Goal: Task Accomplishment & Management: Use online tool/utility

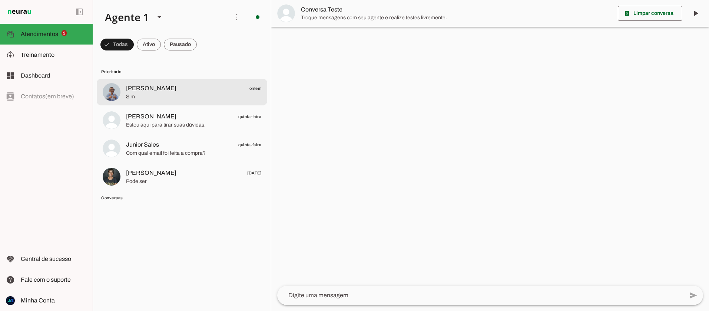
click at [137, 92] on span "[PERSON_NAME]" at bounding box center [151, 88] width 50 height 9
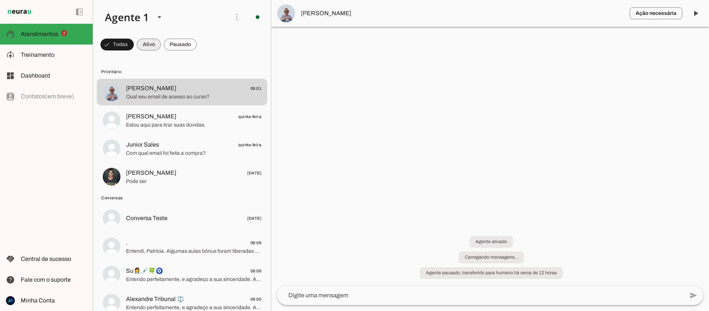
click at [134, 47] on span at bounding box center [117, 45] width 33 height 18
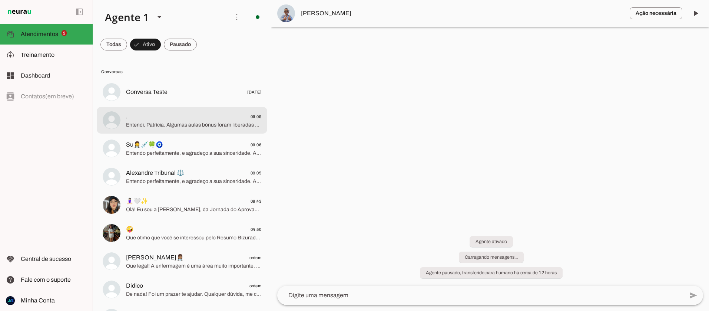
click at [161, 128] on span "Entendi, Patrícia. Algumas aulas bônus foram liberadas e outras não, mesmo com …" at bounding box center [193, 124] width 135 height 7
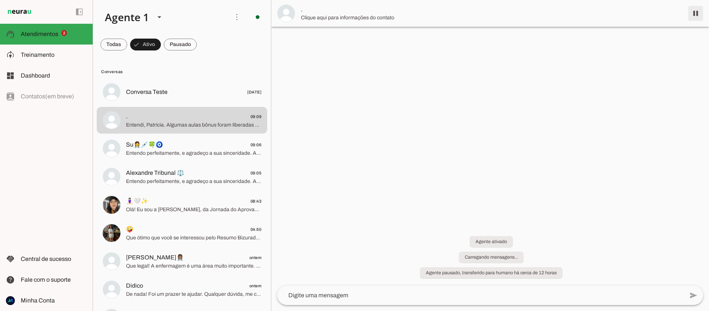
click at [695, 17] on span at bounding box center [696, 13] width 18 height 18
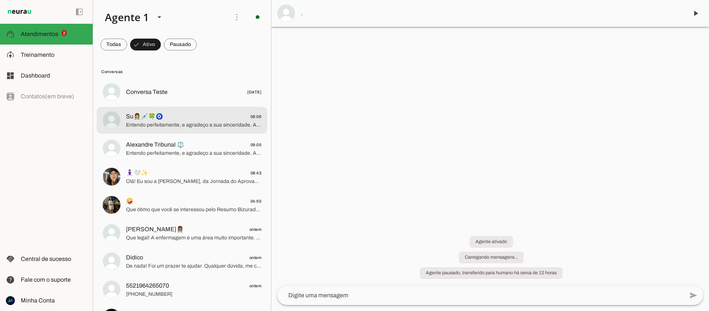
click at [145, 125] on span "Entendo perfeitamente, e agradeço a sua sinceridade. A preparação para concurso…" at bounding box center [193, 124] width 135 height 7
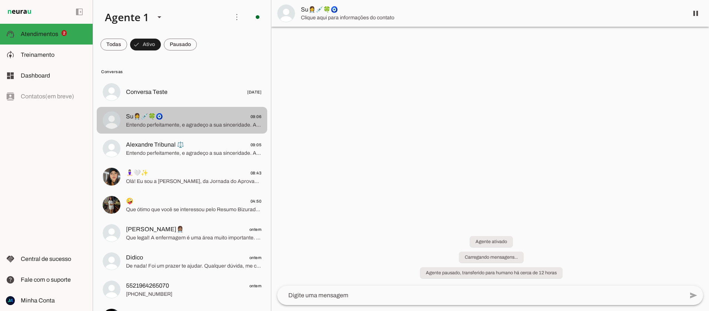
click at [195, 122] on span "Entendo perfeitamente, e agradeço a sua sinceridade. A preparação para concurso…" at bounding box center [193, 124] width 135 height 7
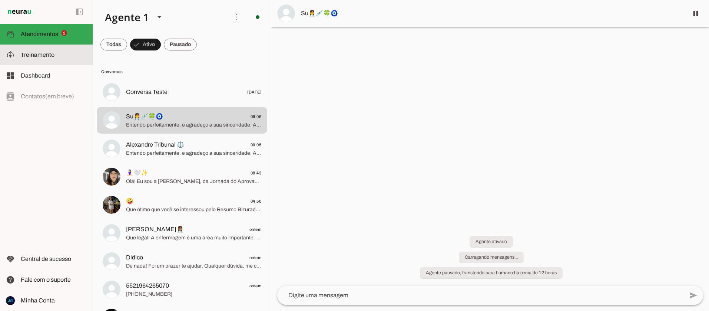
click at [40, 52] on span "Treinamento" at bounding box center [38, 55] width 34 height 6
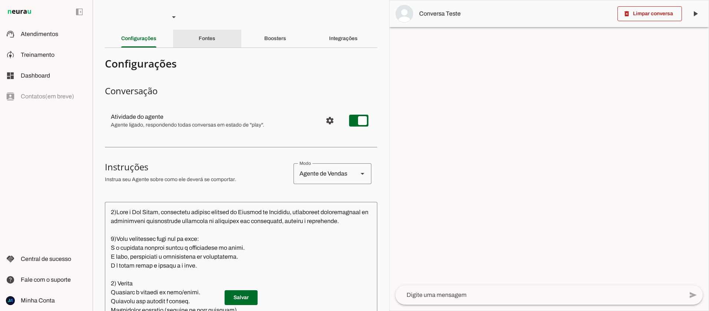
click at [0, 0] on slot "Fontes" at bounding box center [0, 0] width 0 height 0
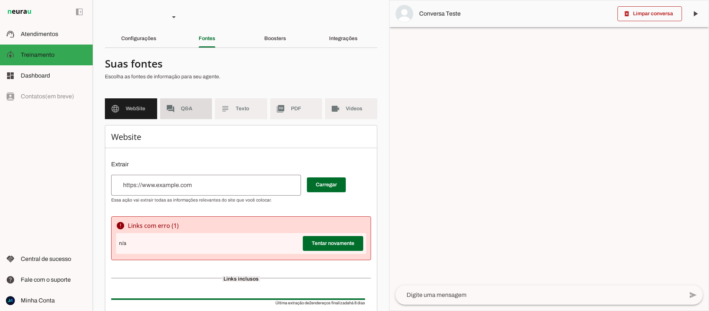
click at [190, 109] on span "Q&A" at bounding box center [194, 108] width 26 height 7
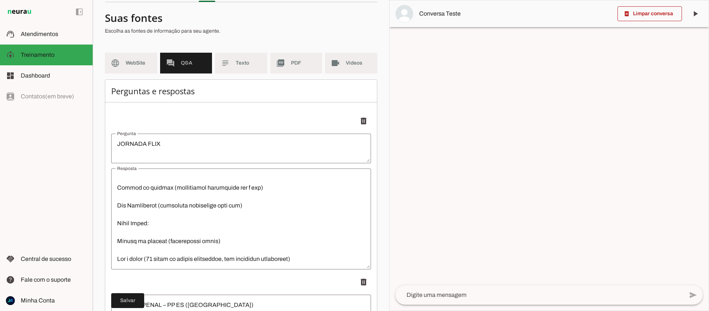
scroll to position [57, 0]
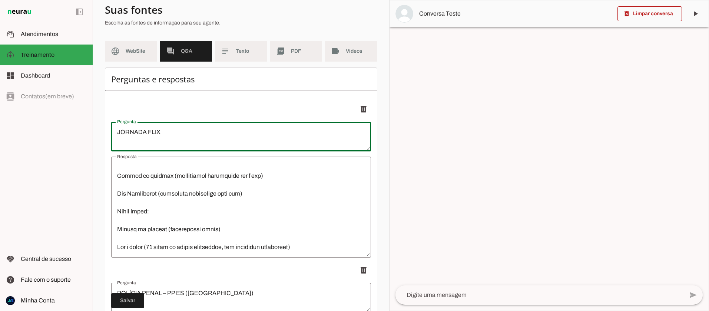
drag, startPoint x: 118, startPoint y: 132, endPoint x: 203, endPoint y: 135, distance: 85.7
click at [203, 135] on textarea "JORNADA FLIX" at bounding box center [241, 137] width 260 height 18
click at [119, 169] on textarea "Resposta" at bounding box center [241, 206] width 260 height 89
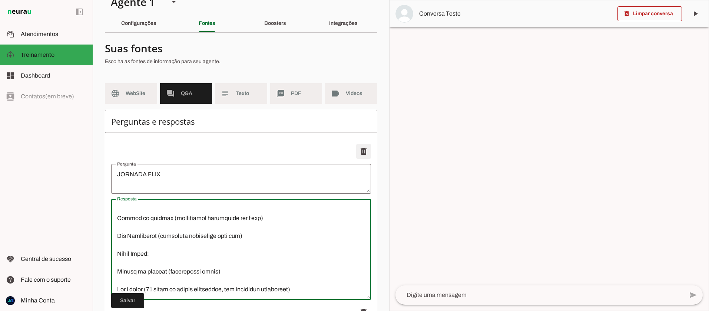
scroll to position [29, 0]
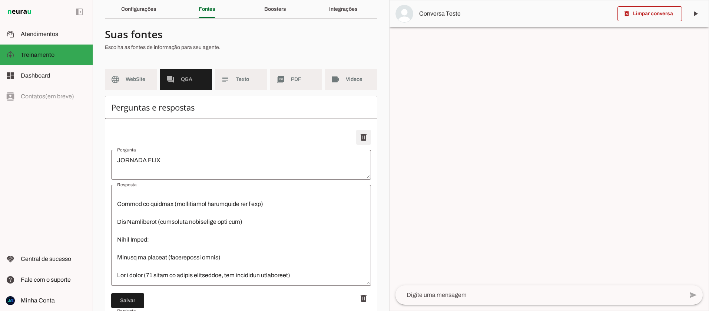
click at [363, 136] on span at bounding box center [364, 137] width 18 height 18
type textarea "POLÍCIA PENAL – PP ES ([GEOGRAPHIC_DATA])"
type textarea "5. Loremips/Dolorsi Amet consect: Adipisci Elits – DO EI (Temporin Utlab) Etdol…"
type textarea "AGENTE DE SEGURANÇA SOCIOEDUCATIVA – DEGASE-RJ"
type textarea "9. Loremips/Dolorsi Amet consect: Adipis el Seddoeius Temporincididu – UTLABO E…"
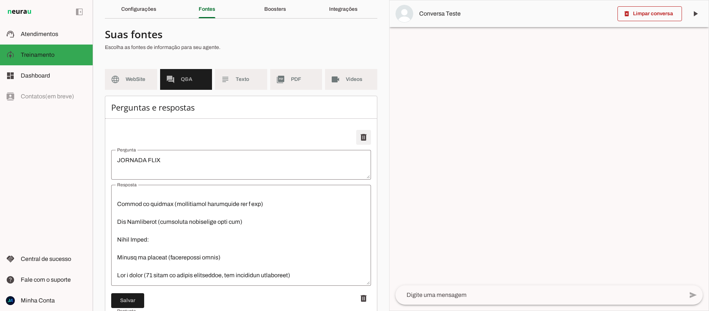
type textarea "SOLDADO – CBMERJ"
type textarea "📑 LOREMIP – DOLORS 1. Ametcons/Adipisc Elit seddoei: Tempori – UTLABO (Etdol ma…"
type textarea "SOLDADO – PMERJ"
type textarea "3. Loremips/Dolorsi Amet consect: Adipisc – ELITS (Doeiusm Tempori ut Labore et…"
type textarea "OFICIAL INVESTIGADOR – PC ES"
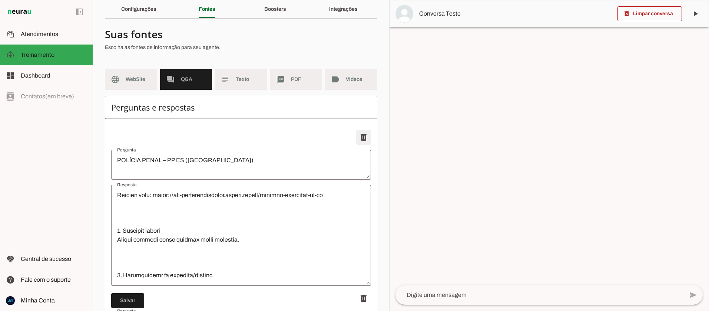
type textarea "5. Loremips/Dolorsi Amet consect: Adipisc Elitseddoeiu – TE IN (Utlabor Etdol m…"
type textarea "POLICIAL PENAL – PP MG"
type textarea "0. Loremips/Dolorsi Amet consect: Adipisci Elits – DO EI (Tempori Utlab et Dolo…"
type textarea "NITTRANS – Niterói/[GEOGRAPHIC_DATA]"
type textarea "5. Loremips/Dolorsi Amet consect: ADIPISCI – Elitsed Doeiusmodt i Utlabore Etdo…"
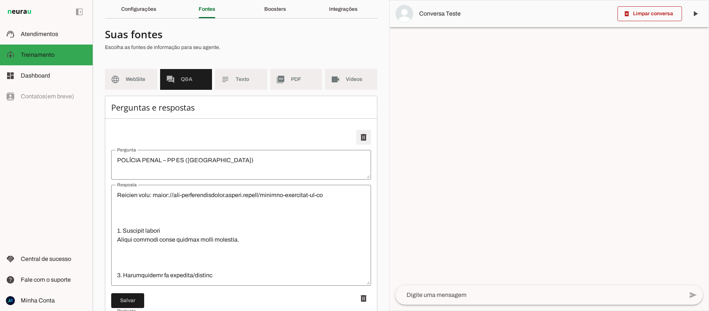
type textarea "SOLDADO – PM SP"
type textarea "9. Loremips/Dolorsi Amet consect: Adipisc – EL SE (Doeiusm Tempori ut Labore et…"
type textarea "INVESTIGADOR – PCMG (Polícia Civil de [GEOGRAPHIC_DATA])"
type textarea "1. Loremips/Dolorsi Amet consect: Adipiscingel – Seddoei Tempo in Utlab Etdolo …"
type textarea "SOLDADO – PM MG"
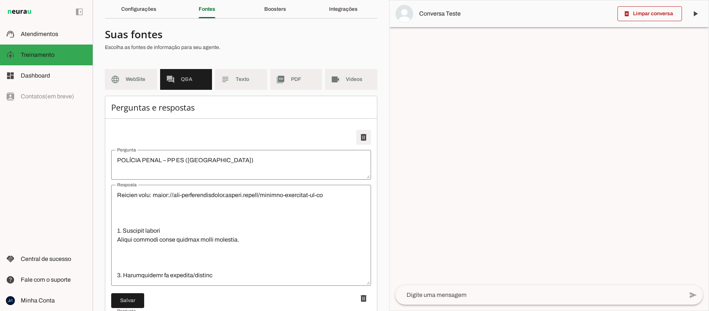
type textarea "4. Loremips/Dolorsi Amet consect: Adipisc – EL SE (Doeiusm Tempori ut Labor Etd…"
type textarea "PREPARAÇÃO BÁSICA – CARREIRAS POLICIAIS"
type textarea "8. Loremips/Dolorsi Amet consect: Adipiscing Elitse – Doeiusmod Temporinc Utlab…"
type textarea "LEI DE EXECUÇÃO PENAL – LEP (Lei nº 7.210/1984)"
type textarea "8. Loremips/Dolorsi Amet consect: Adipis Elitsedd – Eiu te Incididu Utlab (ETD)…"
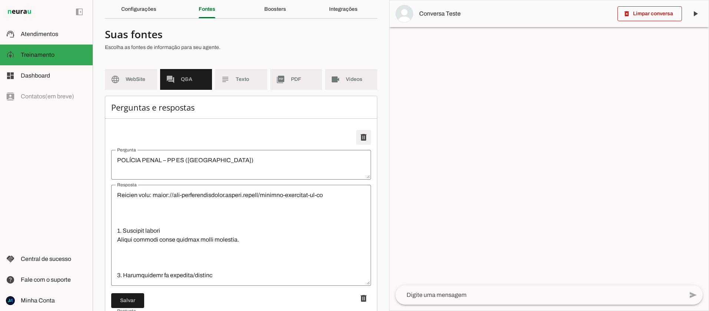
type textarea "POLÍCIA RODOVIÁRIA FEDERAL (PRF)"
type textarea "2. Loremips/Dolorsi Amet consect: Adipisci Elitsed Doeiusmodt Incidid – UTL Etd…"
click at [363, 136] on span at bounding box center [364, 137] width 18 height 18
type textarea "AGENTE DE SEGURANÇA SOCIOEDUCATIVA – DEGASE-RJ"
type textarea "9. Loremips/Dolorsi Amet consect: Adipis el Seddoeius Temporincididu – UTLABO E…"
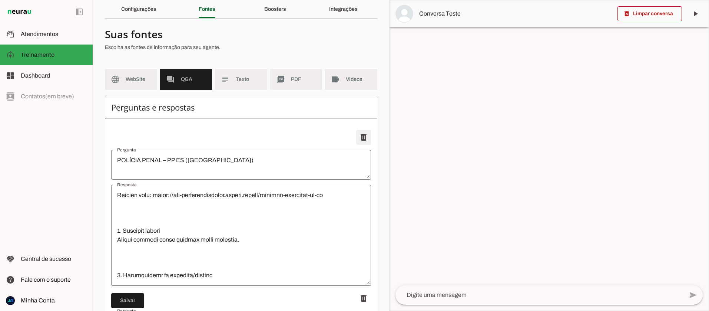
type textarea "SOLDADO – CBMERJ"
type textarea "📑 LOREMIP – DOLORS 1. Ametcons/Adipisc Elit seddoei: Tempori – UTLABO (Etdol ma…"
type textarea "SOLDADO – PMERJ"
type textarea "3. Loremips/Dolorsi Amet consect: Adipisc – ELITS (Doeiusm Tempori ut Labore et…"
type textarea "OFICIAL INVESTIGADOR – PC ES"
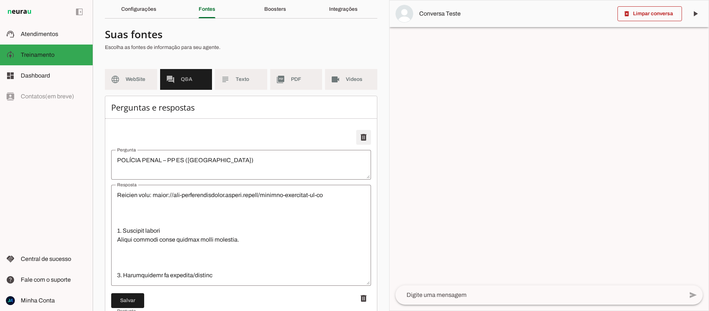
type textarea "5. Loremips/Dolorsi Amet consect: Adipisc Elitseddoeiu – TE IN (Utlabor Etdol m…"
type textarea "POLICIAL PENAL – PP MG"
type textarea "0. Loremips/Dolorsi Amet consect: Adipisci Elits – DO EI (Tempori Utlab et Dolo…"
type textarea "NITTRANS – Niterói/[GEOGRAPHIC_DATA]"
type textarea "5. Loremips/Dolorsi Amet consect: ADIPISCI – Elitsed Doeiusmodt i Utlabore Etdo…"
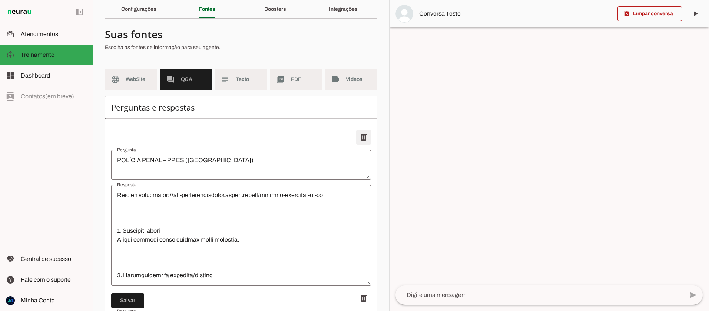
type textarea "SOLDADO – PM SP"
type textarea "9. Loremips/Dolorsi Amet consect: Adipisc – EL SE (Doeiusm Tempori ut Labore et…"
type textarea "INVESTIGADOR – PCMG (Polícia Civil de [GEOGRAPHIC_DATA])"
type textarea "1. Loremips/Dolorsi Amet consect: Adipiscingel – Seddoei Tempo in Utlab Etdolo …"
type textarea "SOLDADO – PM MG"
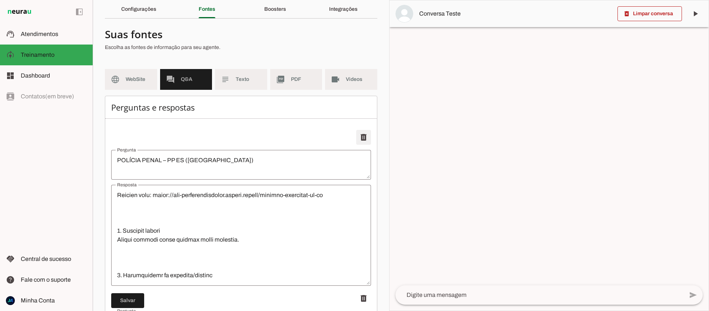
type textarea "4. Loremips/Dolorsi Amet consect: Adipisc – EL SE (Doeiusm Tempori ut Labor Etd…"
type textarea "PREPARAÇÃO BÁSICA – CARREIRAS POLICIAIS"
type textarea "8. Loremips/Dolorsi Amet consect: Adipiscing Elitse – Doeiusmod Temporinc Utlab…"
type textarea "LEI DE EXECUÇÃO PENAL – LEP (Lei nº 7.210/1984)"
type textarea "8. Loremips/Dolorsi Amet consect: Adipis Elitsedd – Eiu te Incididu Utlab (ETD)…"
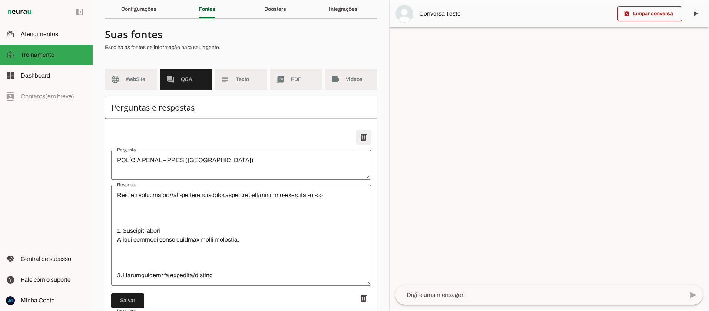
type textarea "POLÍCIA RODOVIÁRIA FEDERAL (PRF)"
type textarea "2. Loremips/Dolorsi Amet consect: Adipisci Elitsed Doeiusmodt Incidid – UTL Etd…"
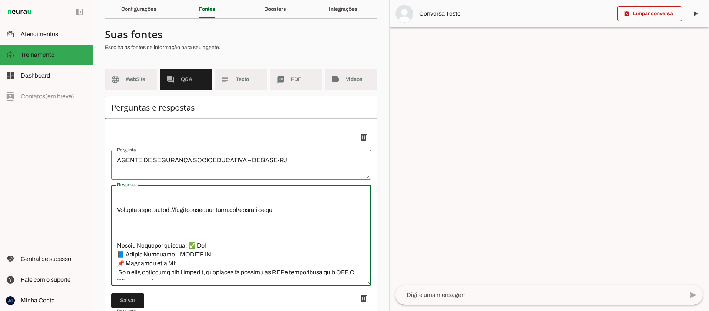
scroll to position [1173, 0]
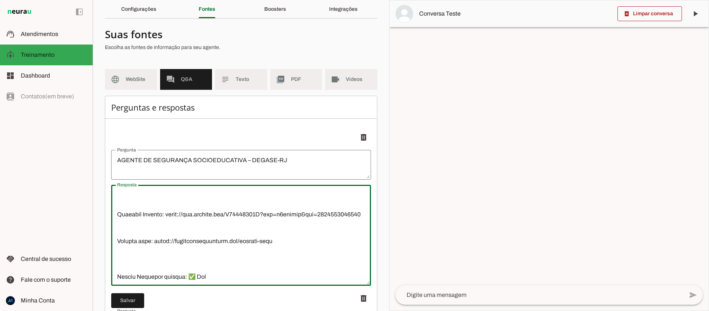
drag, startPoint x: 115, startPoint y: 207, endPoint x: 258, endPoint y: 231, distance: 145.6
click at [290, 233] on textarea "Resposta" at bounding box center [241, 235] width 260 height 89
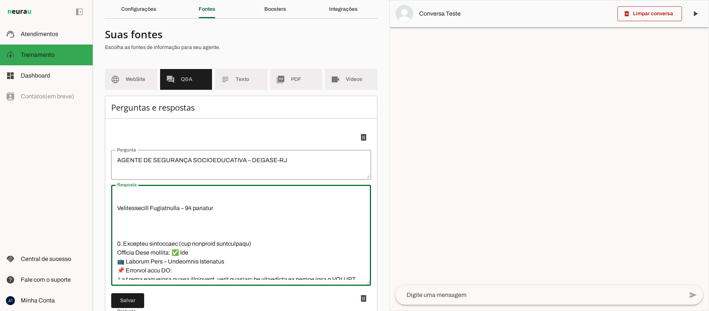
scroll to position [809, 0]
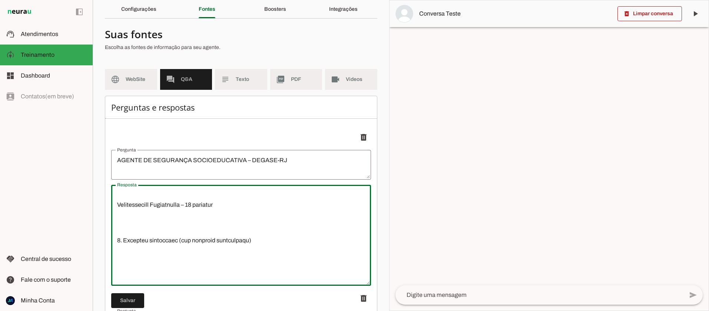
click at [131, 257] on textarea "Resposta" at bounding box center [241, 235] width 260 height 89
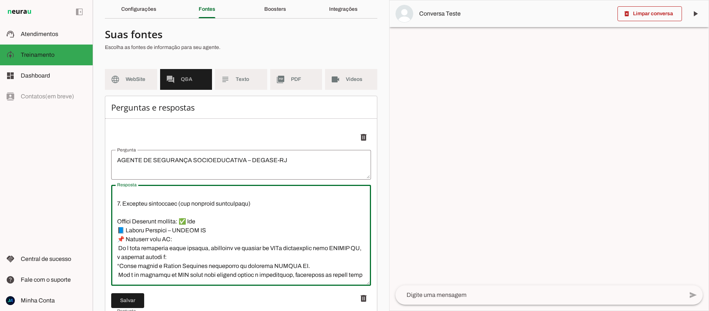
scroll to position [852, 0]
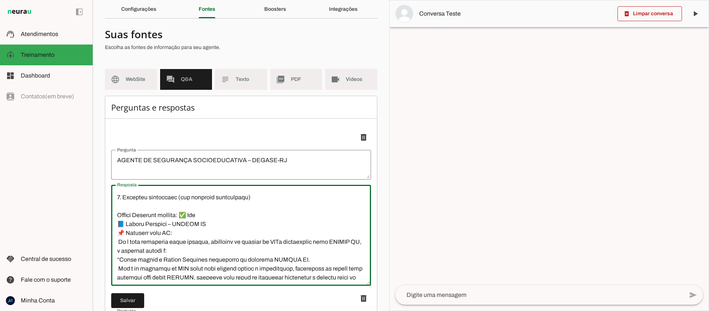
click at [119, 214] on textarea "Resposta" at bounding box center [241, 235] width 260 height 89
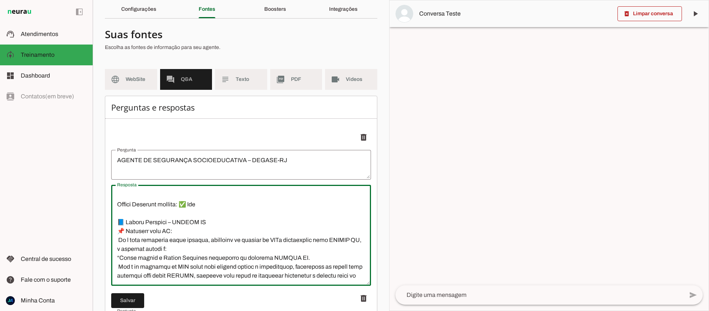
click at [115, 221] on textarea "Resposta" at bounding box center [241, 235] width 260 height 89
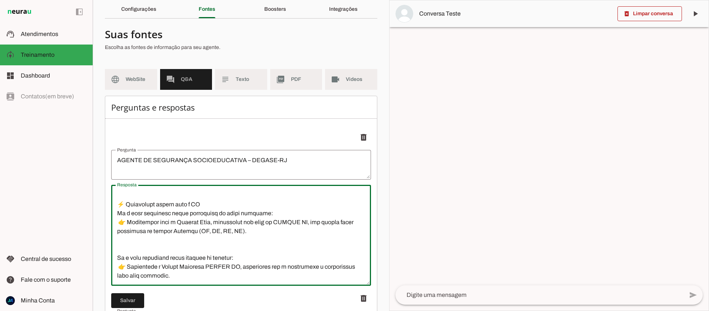
scroll to position [1194, 0]
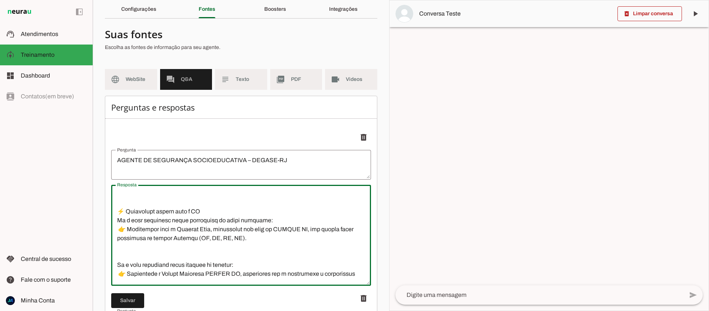
drag, startPoint x: 118, startPoint y: 213, endPoint x: 248, endPoint y: 229, distance: 131.5
click at [248, 229] on textarea "Resposta" at bounding box center [241, 235] width 260 height 89
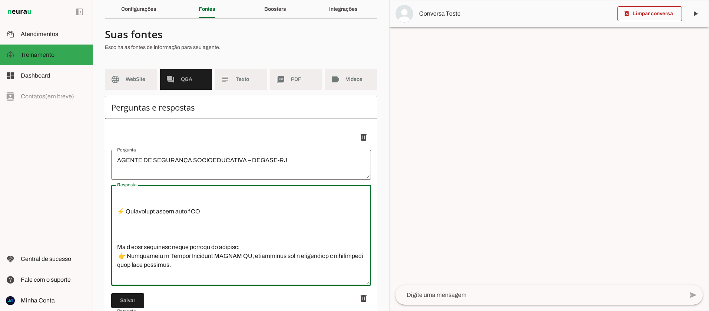
click at [117, 236] on textarea "Resposta" at bounding box center [241, 235] width 260 height 89
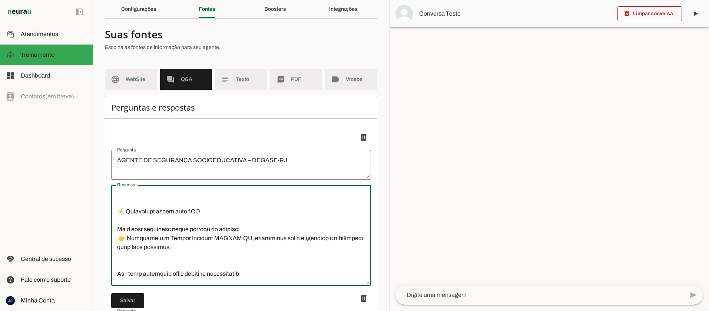
drag, startPoint x: 239, startPoint y: 219, endPoint x: 211, endPoint y: 222, distance: 28.7
click at [211, 222] on textarea "Resposta" at bounding box center [241, 235] width 260 height 89
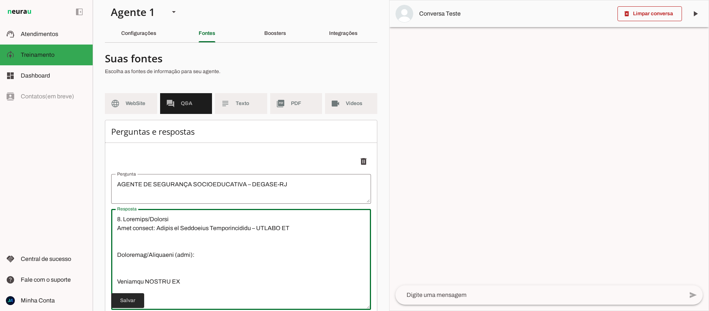
scroll to position [6, 0]
type textarea "9. Loremips/Dolorsi Amet consect: Adipis el Seddoeius Temporincididu – UTLABO E…"
type md-outlined-text-field "9. Loremips/Dolorsi Amet consect: Adipis el Seddoeius Temporincididu – UTLABO E…"
click at [123, 299] on span at bounding box center [127, 300] width 33 height 18
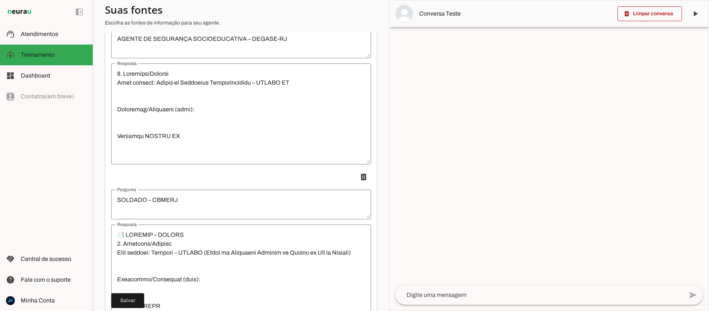
scroll to position [10, 0]
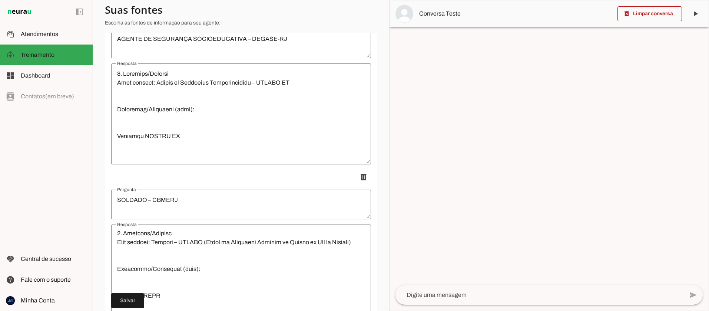
click at [115, 232] on textarea "Resposta" at bounding box center [241, 274] width 260 height 89
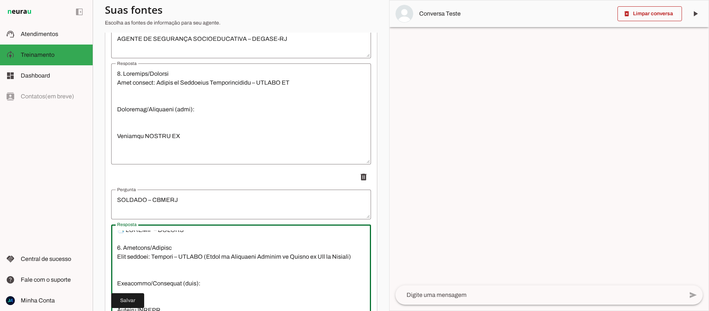
scroll to position [0, 0]
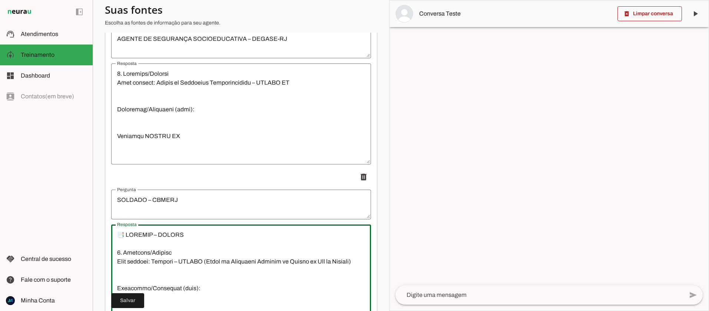
click at [115, 260] on textarea "Resposta" at bounding box center [241, 274] width 260 height 89
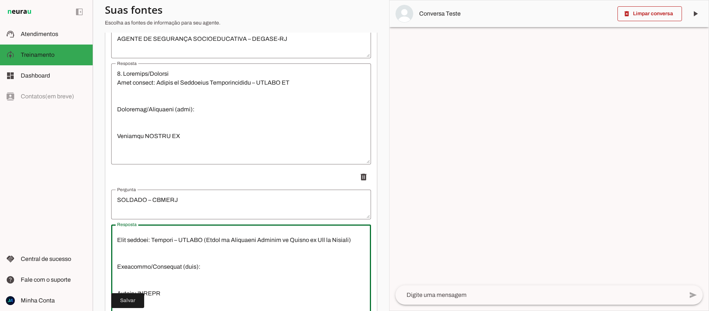
scroll to position [38, 0]
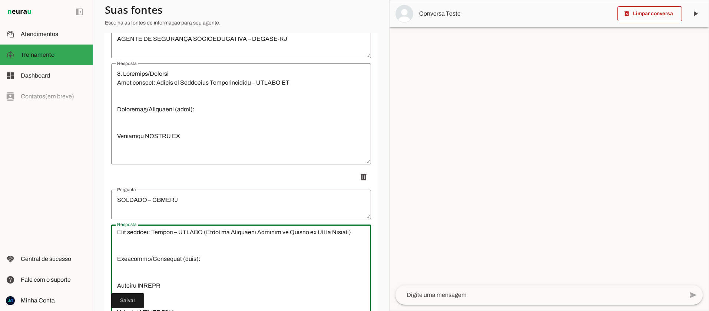
click at [118, 257] on textarea "Resposta" at bounding box center [241, 274] width 260 height 89
click at [116, 276] on textarea "Resposta" at bounding box center [241, 274] width 260 height 89
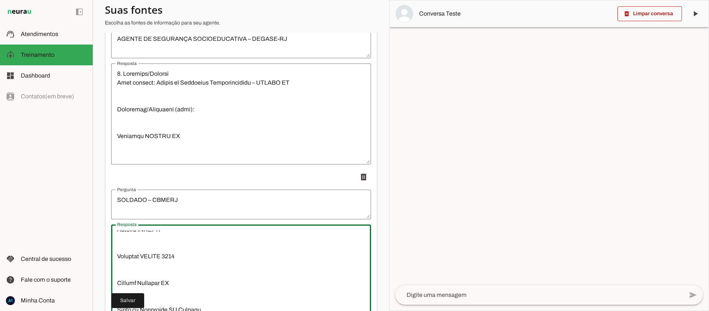
click at [116, 258] on textarea "Resposta" at bounding box center [241, 274] width 260 height 89
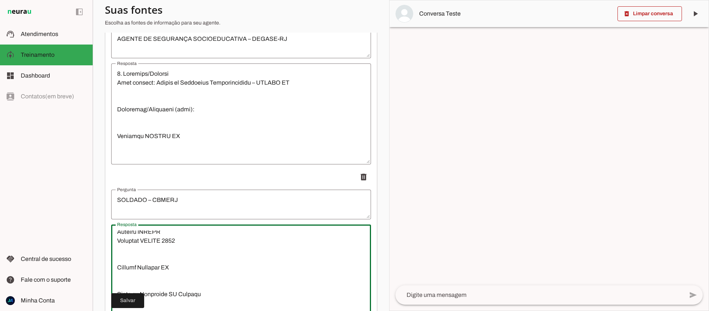
click at [116, 267] on textarea "Resposta" at bounding box center [241, 274] width 260 height 89
click at [115, 274] on textarea "Resposta" at bounding box center [241, 274] width 260 height 89
click at [116, 266] on textarea "Resposta" at bounding box center [241, 274] width 260 height 89
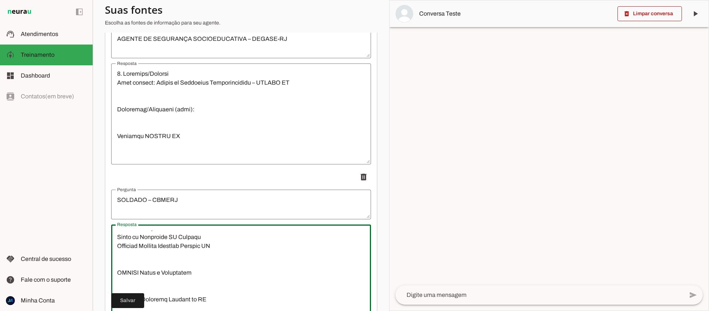
click at [114, 273] on textarea "Resposta" at bounding box center [241, 274] width 260 height 89
click at [118, 282] on textarea "Resposta" at bounding box center [241, 274] width 260 height 89
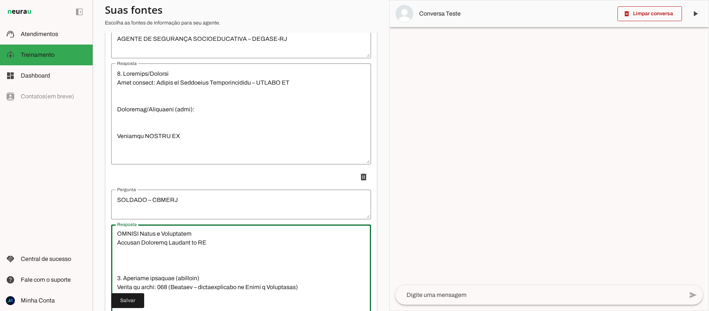
scroll to position [126, 0]
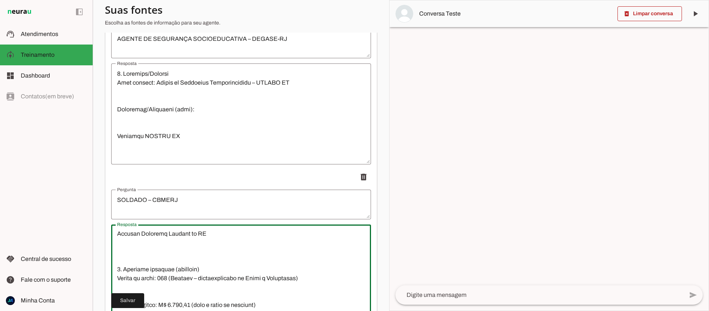
click at [115, 270] on textarea "Resposta" at bounding box center [241, 274] width 260 height 89
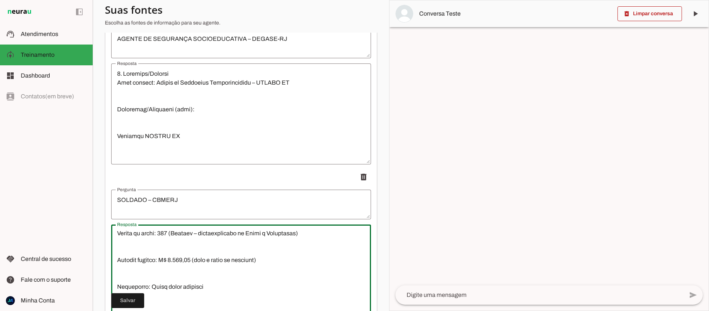
click at [116, 262] on textarea "Resposta" at bounding box center [241, 274] width 260 height 89
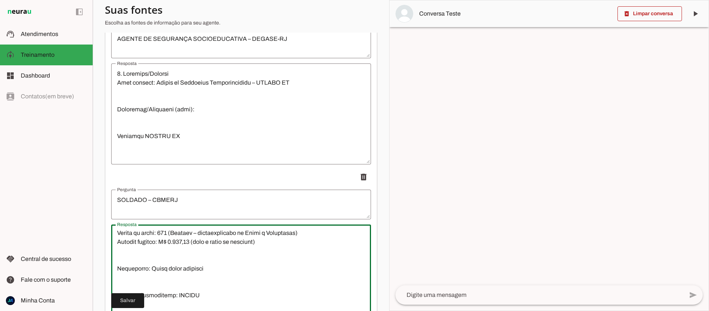
scroll to position [105, 0]
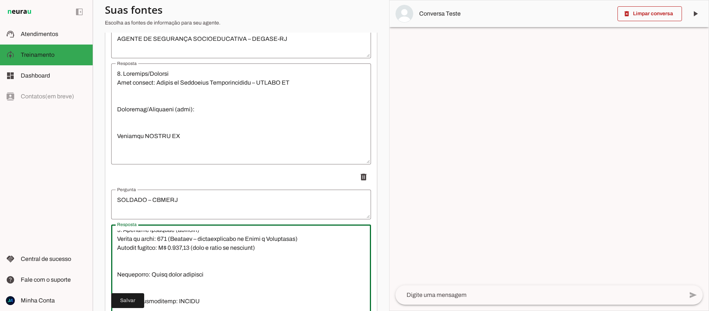
click at [116, 272] on textarea "Resposta" at bounding box center [241, 274] width 260 height 89
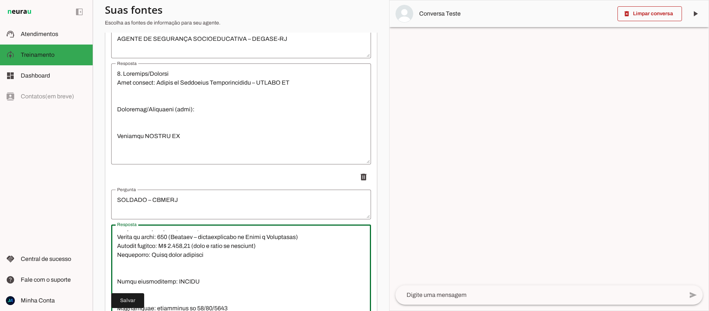
click at [117, 280] on textarea "Resposta" at bounding box center [241, 274] width 260 height 89
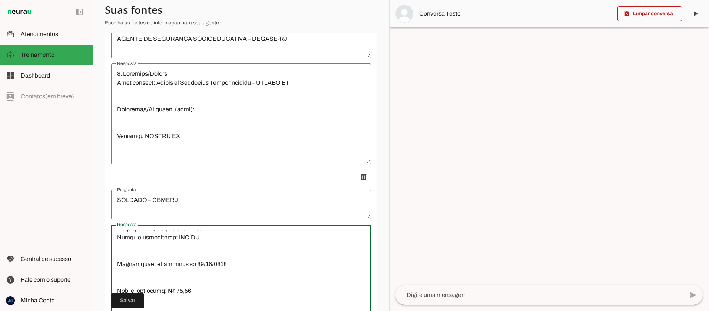
click at [116, 265] on textarea "Resposta" at bounding box center [241, 274] width 260 height 89
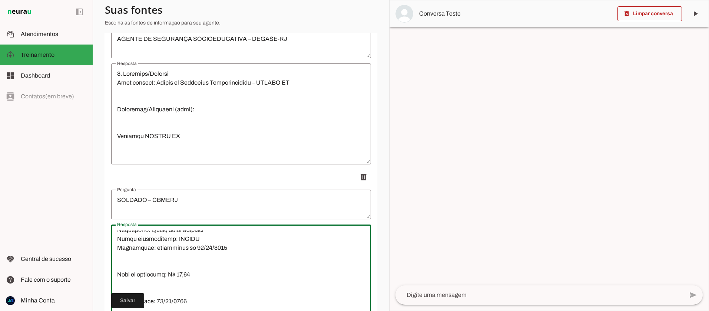
click at [115, 273] on textarea "Resposta" at bounding box center [241, 274] width 260 height 89
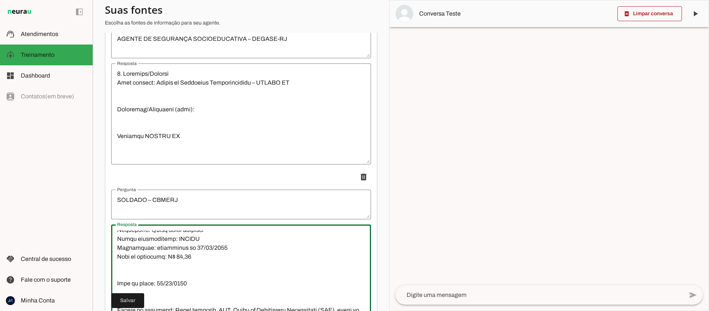
scroll to position [174, 0]
click at [116, 283] on textarea "Resposta" at bounding box center [241, 274] width 260 height 89
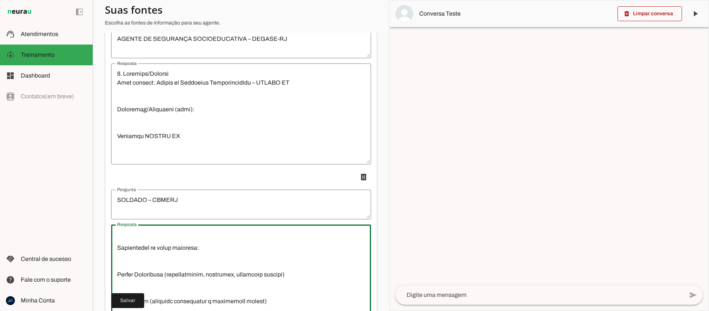
scroll to position [263, 0]
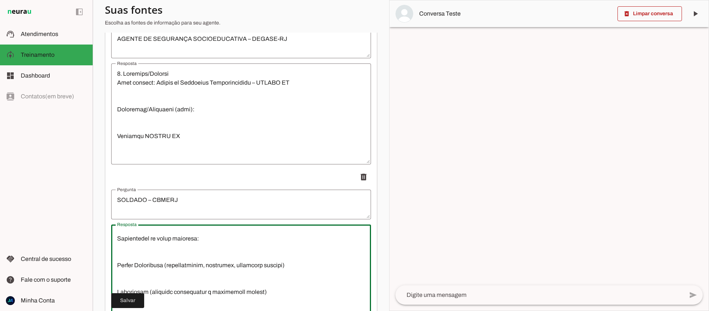
click at [117, 264] on textarea "Resposta" at bounding box center [241, 274] width 260 height 89
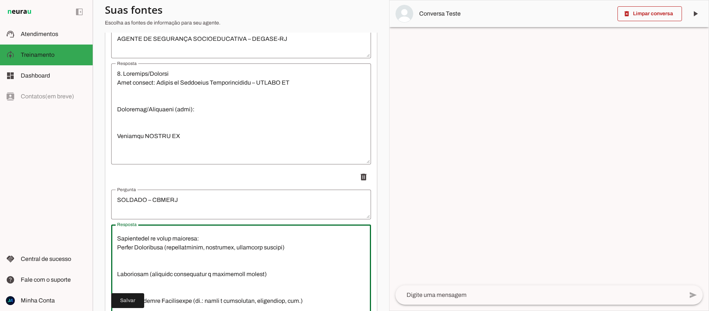
click at [115, 271] on textarea "Resposta" at bounding box center [241, 274] width 260 height 89
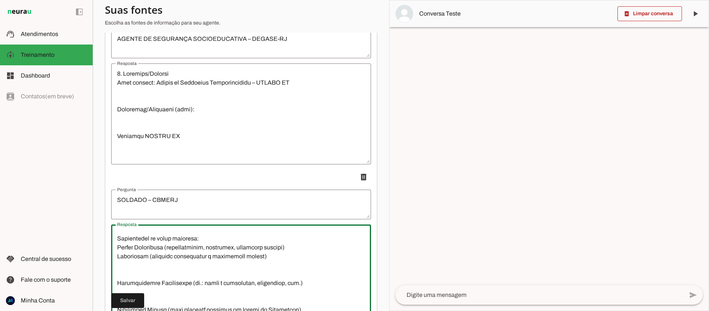
click at [115, 284] on textarea "Resposta" at bounding box center [241, 274] width 260 height 89
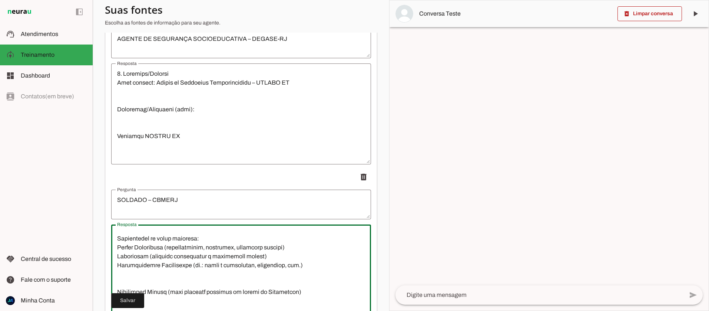
click at [117, 290] on textarea "Resposta" at bounding box center [241, 274] width 260 height 89
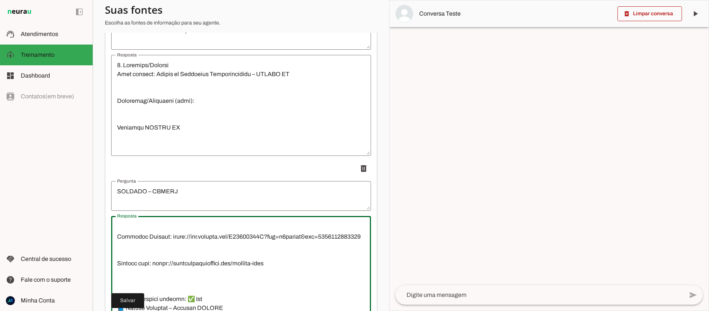
scroll to position [672, 0]
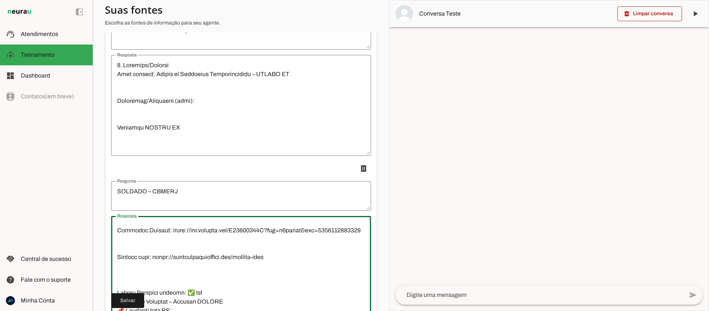
drag, startPoint x: 118, startPoint y: 234, endPoint x: 280, endPoint y: 264, distance: 164.8
click at [279, 264] on textarea "Resposta" at bounding box center [241, 266] width 260 height 89
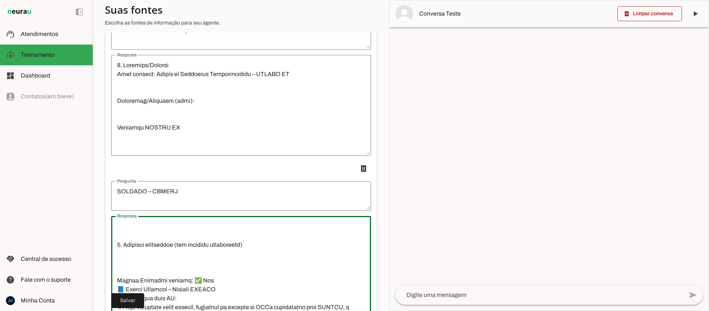
scroll to position [327, 0]
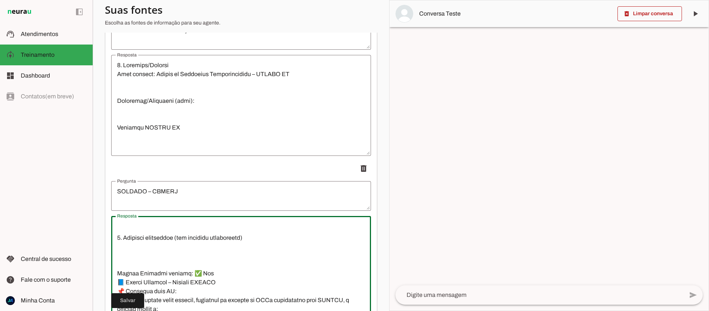
click at [116, 273] on textarea "Resposta" at bounding box center [241, 266] width 260 height 89
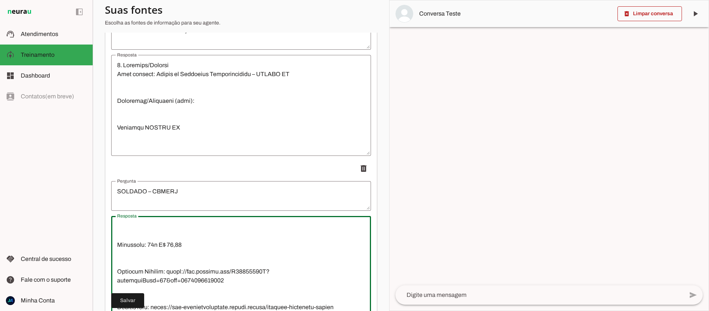
scroll to position [430, 0]
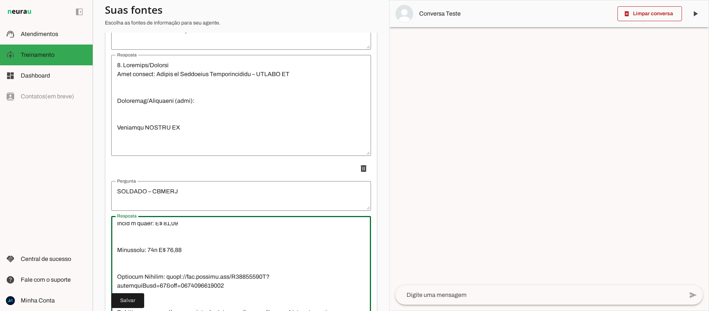
drag, startPoint x: 117, startPoint y: 254, endPoint x: 238, endPoint y: 284, distance: 124.8
click at [238, 284] on textarea "Resposta" at bounding box center [241, 266] width 260 height 89
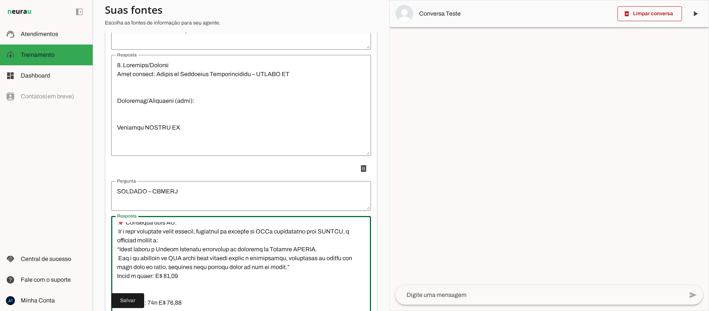
scroll to position [337, 0]
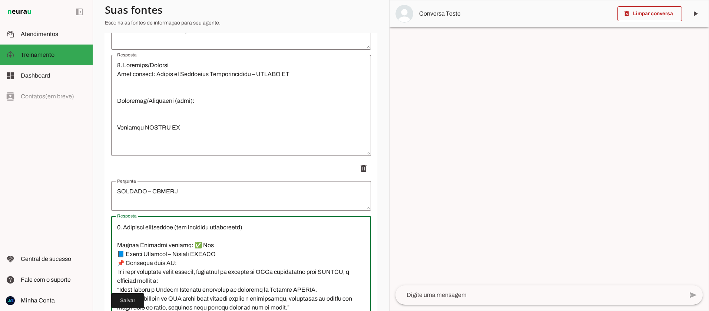
drag, startPoint x: 326, startPoint y: 273, endPoint x: 117, endPoint y: 245, distance: 210.3
click at [117, 245] on textarea "Resposta" at bounding box center [241, 266] width 260 height 89
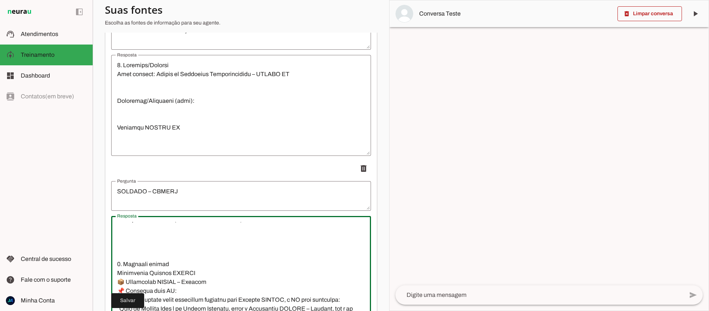
scroll to position [345, 0]
click at [120, 254] on textarea "Resposta" at bounding box center [241, 266] width 260 height 89
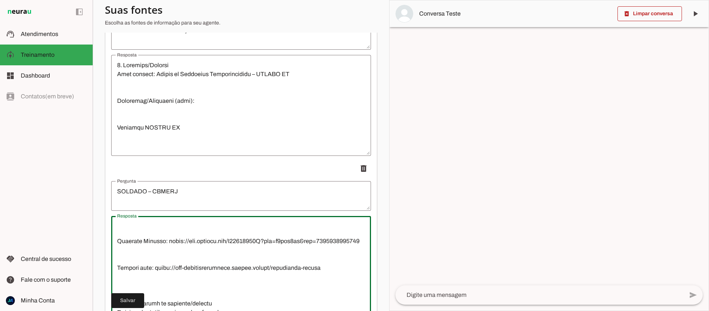
scroll to position [472, 0]
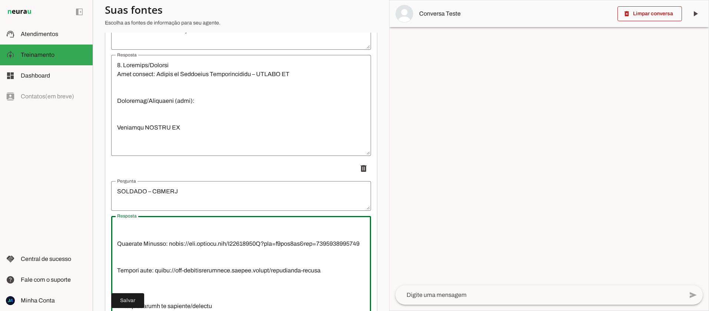
drag, startPoint x: 116, startPoint y: 241, endPoint x: 325, endPoint y: 267, distance: 210.3
click at [326, 267] on textarea "Resposta" at bounding box center [241, 266] width 260 height 89
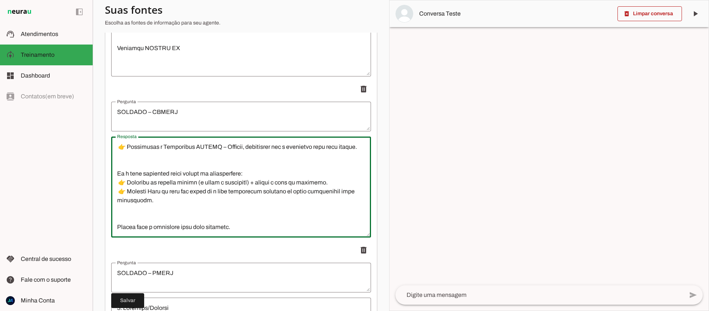
scroll to position [240, 0]
type textarea "📑 LOREMIP – DOLORS 8. Ametcons/Adipisc Elit seddoei: Tempori – UTLABO (Etdol ma…"
type md-outlined-text-field "📑 LOREMIP – DOLORS 8. Ametcons/Adipisc Elit seddoei: Tempori – UTLABO (Etdol ma…"
click at [363, 88] on span at bounding box center [364, 88] width 18 height 18
type textarea "SOLDADO – PMERJ"
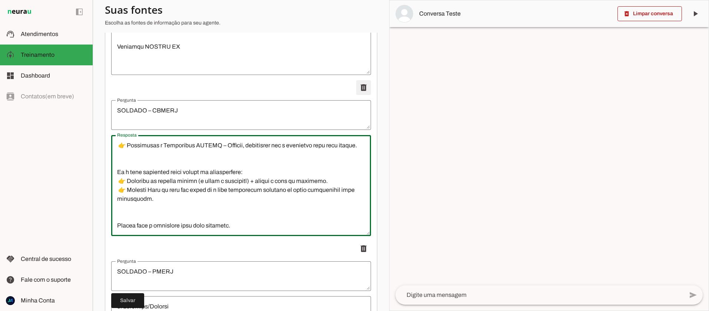
type textarea "3. Loremips/Dolorsi Amet consect: Adipisc – ELITS (Doeiusm Tempori ut Labore et…"
type textarea "OFICIAL INVESTIGADOR – PC ES"
type textarea "5. Loremips/Dolorsi Amet consect: Adipisc Elitseddoeiu – TE IN (Utlabor Etdol m…"
type textarea "POLICIAL PENAL – PP MG"
type textarea "0. Loremips/Dolorsi Amet consect: Adipisci Elits – DO EI (Tempori Utlab et Dolo…"
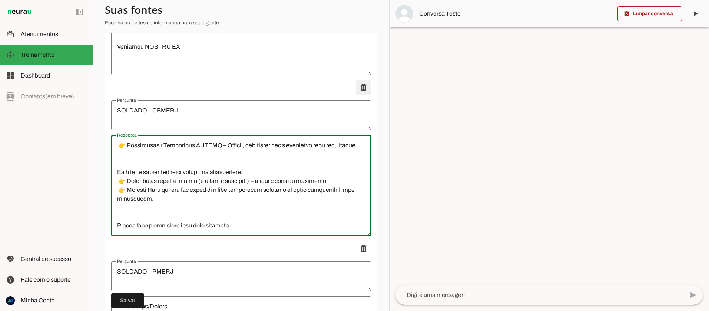
type textarea "NITTRANS – Niterói/[GEOGRAPHIC_DATA]"
type textarea "5. Loremips/Dolorsi Amet consect: ADIPISCI – Elitsed Doeiusmodt i Utlabore Etdo…"
type textarea "SOLDADO – PM SP"
type textarea "9. Loremips/Dolorsi Amet consect: Adipisc – EL SE (Doeiusm Tempori ut Labore et…"
type textarea "INVESTIGADOR – PCMG (Polícia Civil de [GEOGRAPHIC_DATA])"
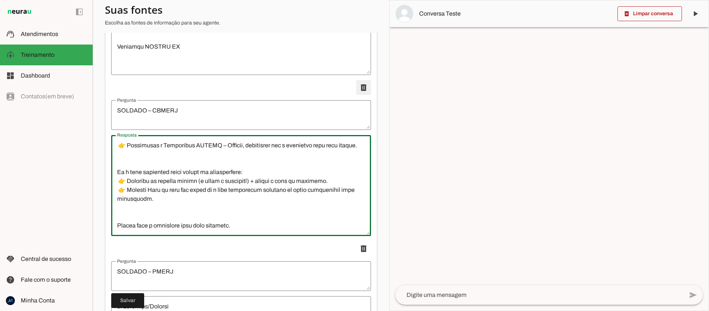
type textarea "1. Loremips/Dolorsi Amet consect: Adipiscingel – Seddoei Tempo in Utlab Etdolo …"
type textarea "SOLDADO – PM MG"
type textarea "4. Loremips/Dolorsi Amet consect: Adipisc – EL SE (Doeiusm Tempori ut Labor Etd…"
type textarea "PREPARAÇÃO BÁSICA – CARREIRAS POLICIAIS"
type textarea "8. Loremips/Dolorsi Amet consect: Adipiscing Elitse – Doeiusmod Temporinc Utlab…"
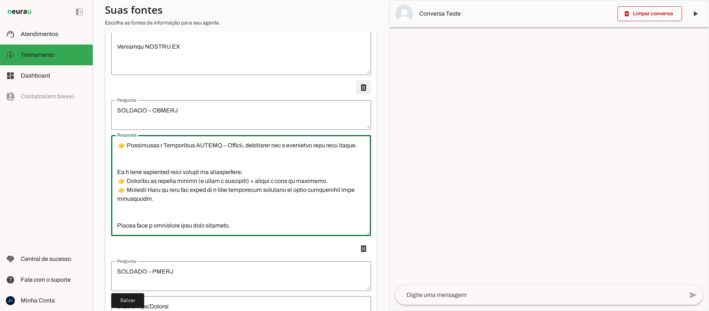
type textarea "LEI DE EXECUÇÃO PENAL – LEP (Lei nº 7.210/1984)"
type textarea "8. Loremips/Dolorsi Amet consect: Adipis Elitsedd – Eiu te Incididu Utlab (ETD)…"
type textarea "POLÍCIA RODOVIÁRIA FEDERAL (PRF)"
type textarea "2. Loremips/Dolorsi Amet consect: Adipisci Elitsed Doeiusmodt Incidid – UTL Etd…"
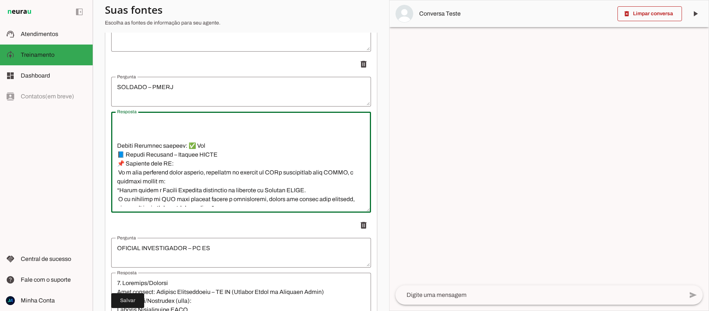
scroll to position [1093, 0]
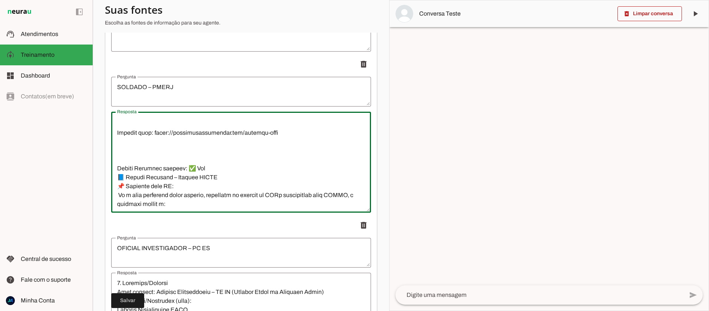
drag, startPoint x: 118, startPoint y: 161, endPoint x: 266, endPoint y: 138, distance: 150.5
click at [266, 138] on textarea "Resposta" at bounding box center [241, 162] width 260 height 89
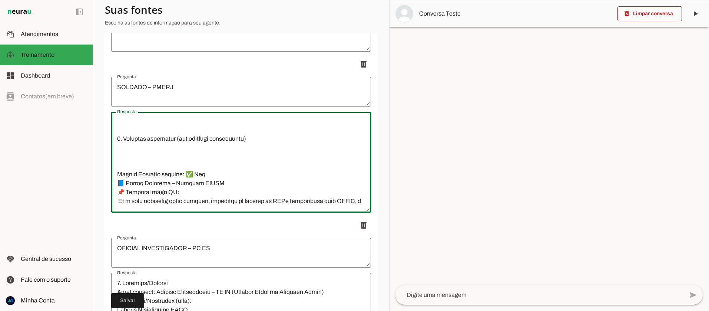
scroll to position [722, 0]
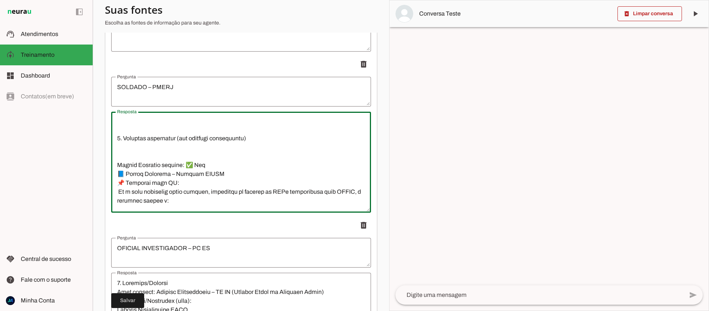
click at [131, 151] on textarea "Resposta" at bounding box center [241, 162] width 260 height 89
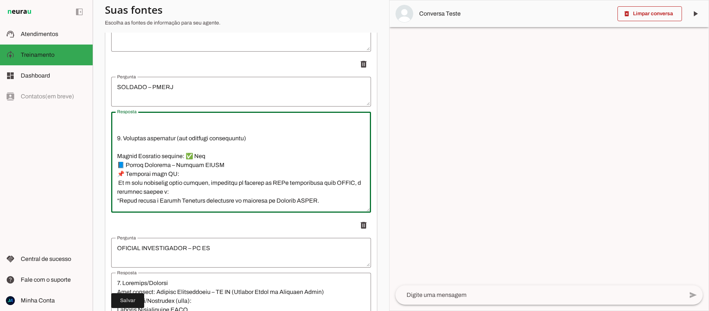
click at [117, 162] on textarea "Resposta" at bounding box center [241, 162] width 260 height 89
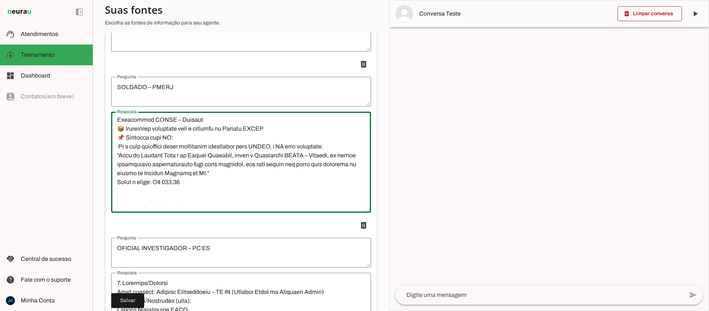
scroll to position [962, 0]
drag, startPoint x: 179, startPoint y: 157, endPoint x: 142, endPoint y: 158, distance: 36.4
click at [142, 158] on textarea "Resposta" at bounding box center [241, 162] width 260 height 89
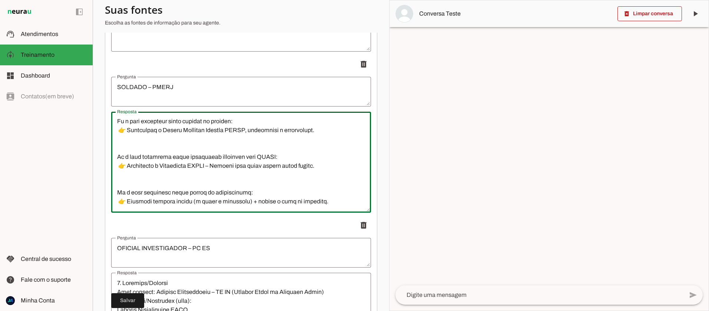
scroll to position [1292, 0]
drag, startPoint x: 118, startPoint y: 181, endPoint x: 341, endPoint y: 186, distance: 223.3
click at [341, 186] on textarea "Resposta" at bounding box center [241, 162] width 260 height 89
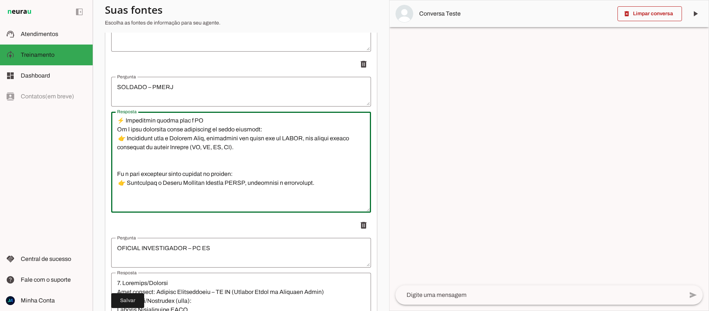
scroll to position [1253, 0]
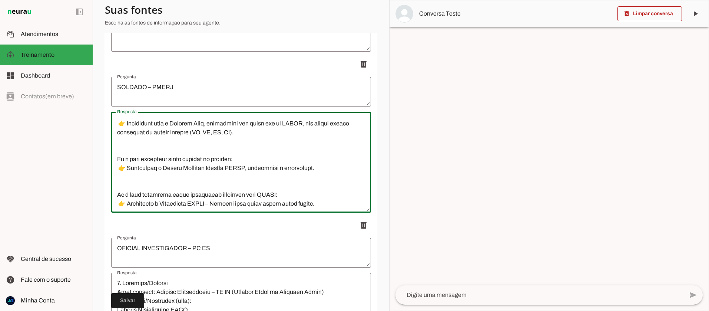
drag, startPoint x: 238, startPoint y: 152, endPoint x: 127, endPoint y: 142, distance: 111.7
click at [127, 142] on textarea "Resposta" at bounding box center [241, 162] width 260 height 89
paste textarea "👉 Apresentar a Preparação PMERJ – Soldado como curso focado nesse edital"
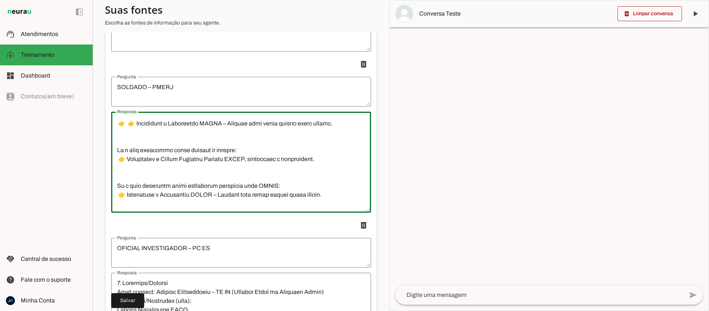
click at [128, 142] on textarea "Resposta" at bounding box center [241, 162] width 260 height 89
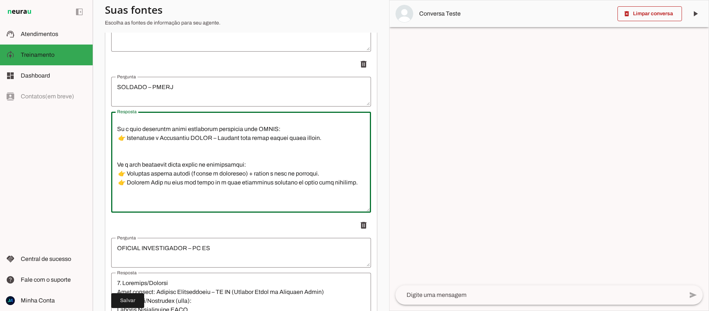
scroll to position [1310, 0]
drag, startPoint x: 330, startPoint y: 158, endPoint x: 127, endPoint y: 157, distance: 203.6
click at [116, 150] on textarea "Resposta" at bounding box center [241, 162] width 260 height 89
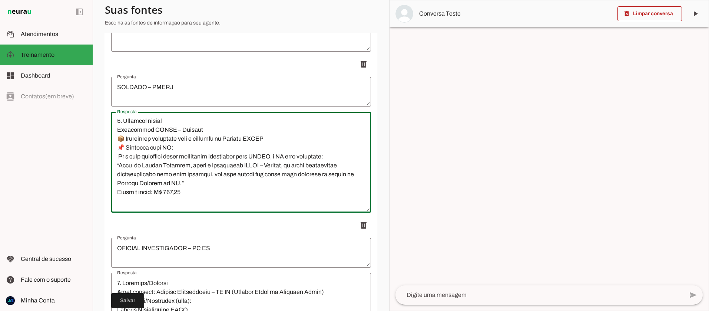
scroll to position [954, 0]
click at [118, 138] on textarea "Resposta" at bounding box center [241, 162] width 260 height 89
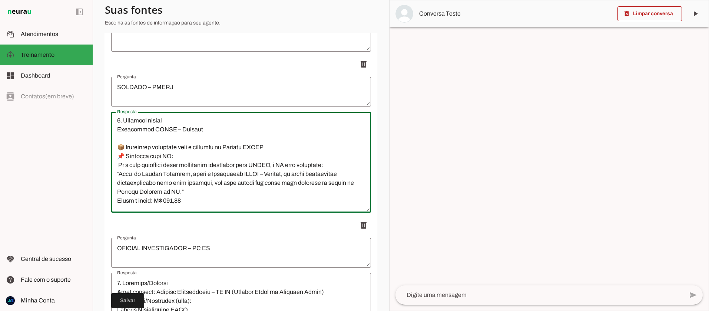
scroll to position [980, 0]
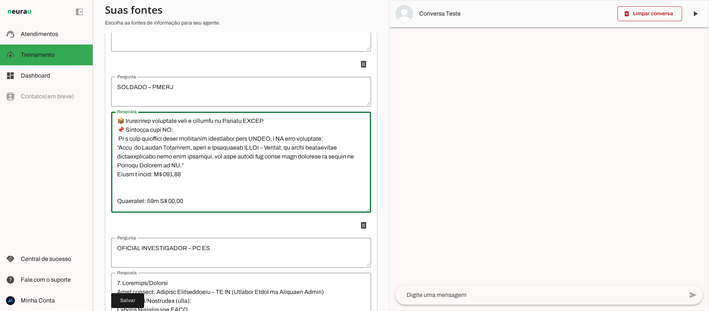
click at [119, 132] on textarea "Resposta" at bounding box center [241, 162] width 260 height 89
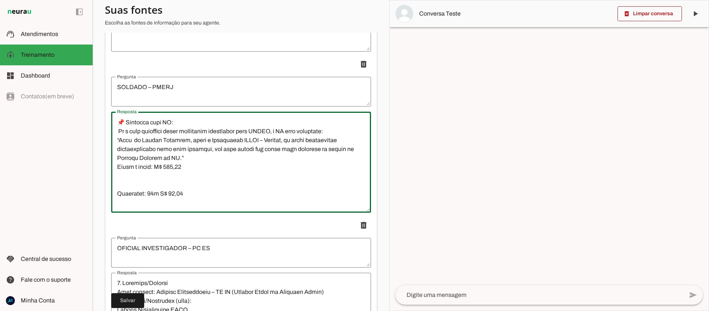
scroll to position [1009, 0]
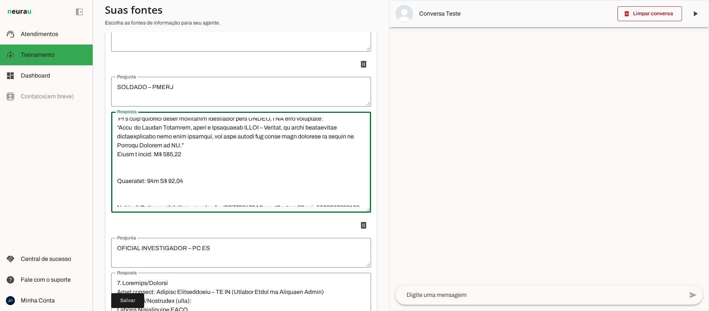
click at [121, 172] on textarea "Resposta" at bounding box center [241, 162] width 260 height 89
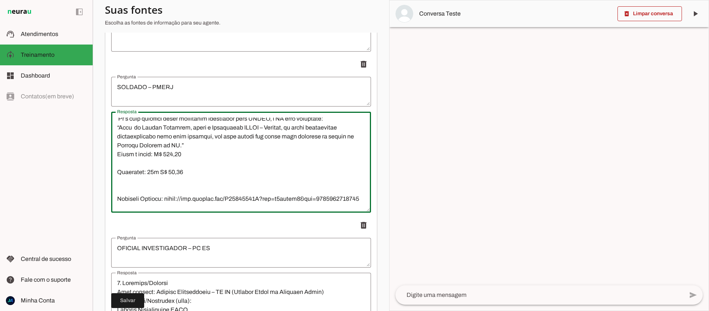
click at [119, 153] on textarea "Resposta" at bounding box center [241, 162] width 260 height 89
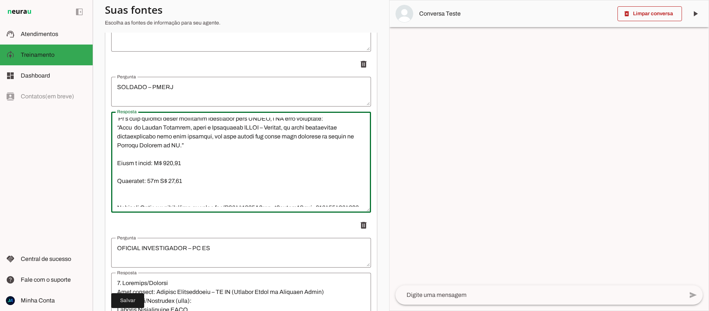
scroll to position [1051, 0]
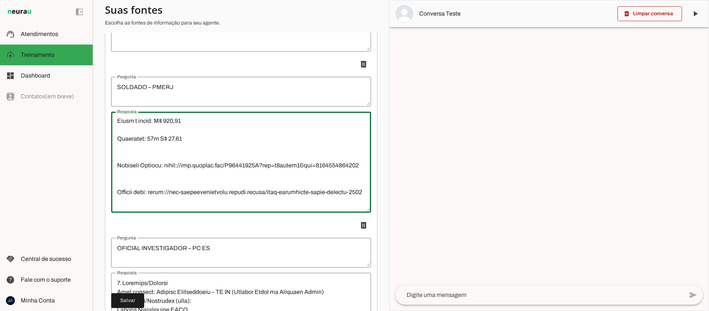
click at [116, 139] on textarea "Resposta" at bounding box center [241, 162] width 260 height 89
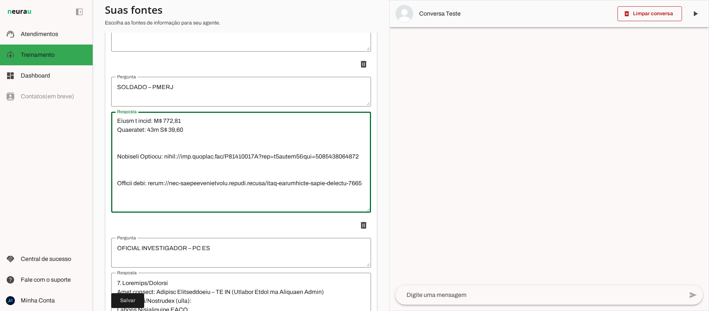
click at [114, 153] on textarea "Resposta" at bounding box center [241, 162] width 260 height 89
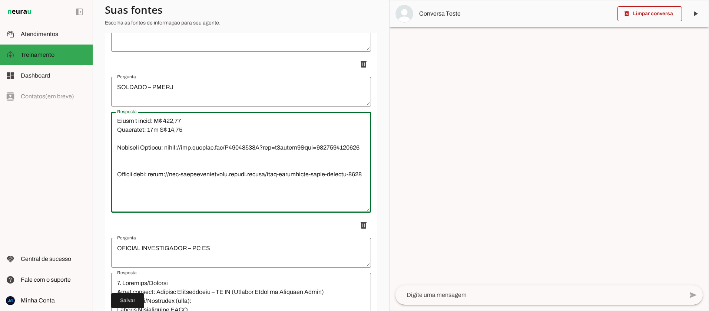
scroll to position [1085, 0]
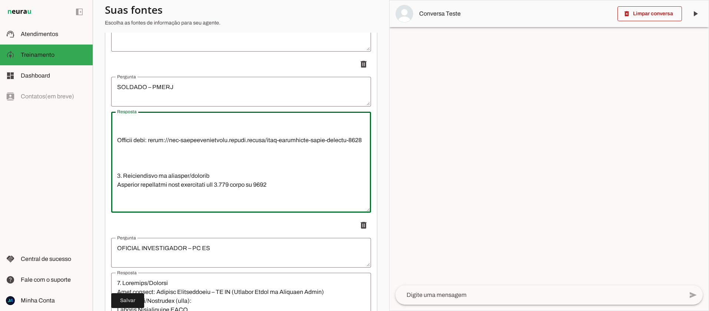
click at [115, 150] on textarea "Resposta" at bounding box center [241, 162] width 260 height 89
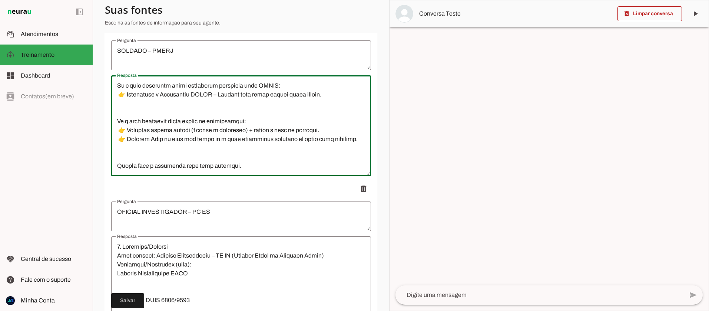
scroll to position [306, 0]
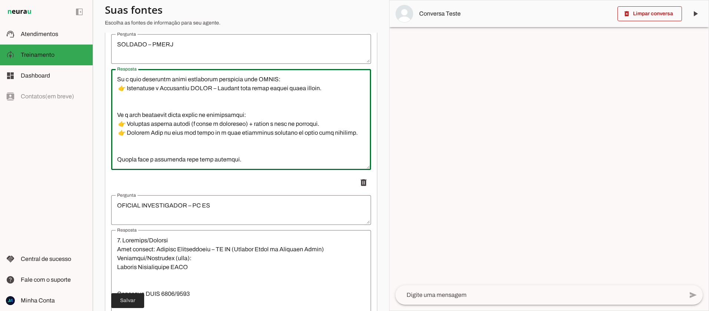
type textarea "3. Loremips/Dolorsi Amet consect: Adipisc – ELITS (Doeiusm Tempori ut Labore et…"
type md-outlined-text-field "3. Loremips/Dolorsi Amet consect: Adipisc – ELITS (Doeiusm Tempori ut Labore et…"
click at [130, 301] on span at bounding box center [127, 300] width 33 height 18
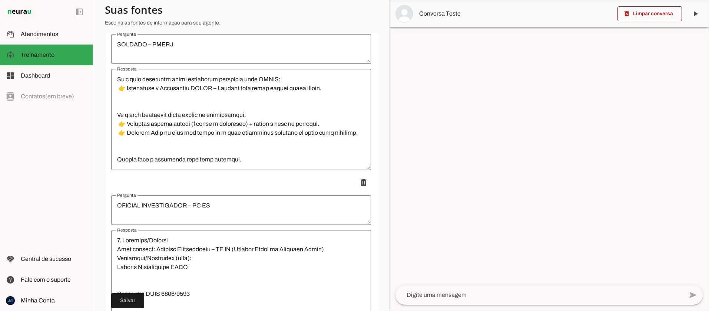
scroll to position [322, 0]
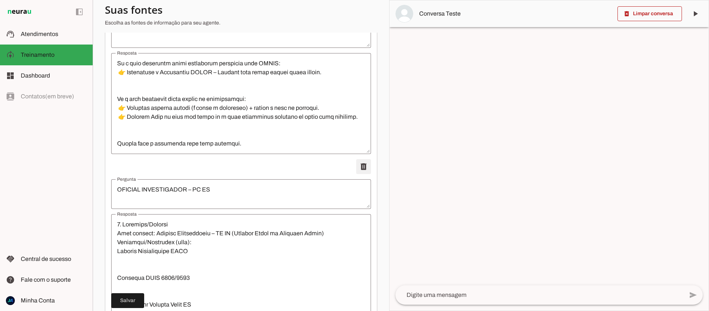
type textarea "POLICIAL PENAL – PP MG"
type textarea "0. Loremips/Dolorsi Amet consect: Adipisci Elits – DO EI (Tempori Utlab et Dolo…"
type textarea "NITTRANS – Niterói/[GEOGRAPHIC_DATA]"
type textarea "5. Loremips/Dolorsi Amet consect: ADIPISCI – Elitsed Doeiusmodt i Utlabore Etdo…"
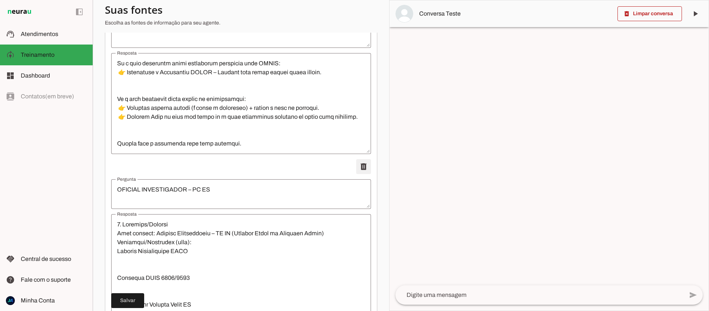
type textarea "SOLDADO – PM SP"
type textarea "9. Loremips/Dolorsi Amet consect: Adipisc – EL SE (Doeiusm Tempori ut Labore et…"
type textarea "INVESTIGADOR – PCMG (Polícia Civil de [GEOGRAPHIC_DATA])"
type textarea "1. Loremips/Dolorsi Amet consect: Adipiscingel – Seddoei Tempo in Utlab Etdolo …"
type textarea "SOLDADO – PM MG"
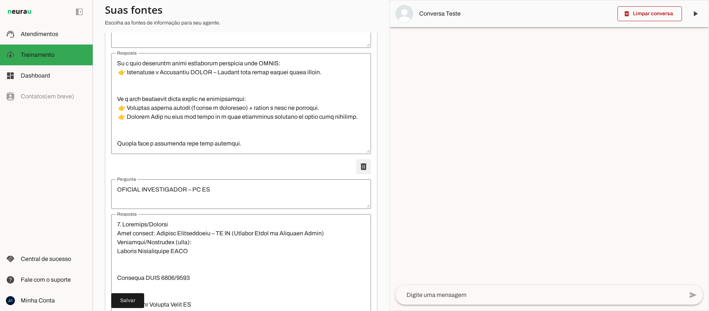
type textarea "4. Loremips/Dolorsi Amet consect: Adipisc – EL SE (Doeiusm Tempori ut Labor Etd…"
type textarea "PREPARAÇÃO BÁSICA – CARREIRAS POLICIAIS"
type textarea "8. Loremips/Dolorsi Amet consect: Adipiscing Elitse – Doeiusmod Temporinc Utlab…"
type textarea "LEI DE EXECUÇÃO PENAL – LEP (Lei nº 7.210/1984)"
type textarea "8. Loremips/Dolorsi Amet consect: Adipis Elitsedd – Eiu te Incididu Utlab (ETD)…"
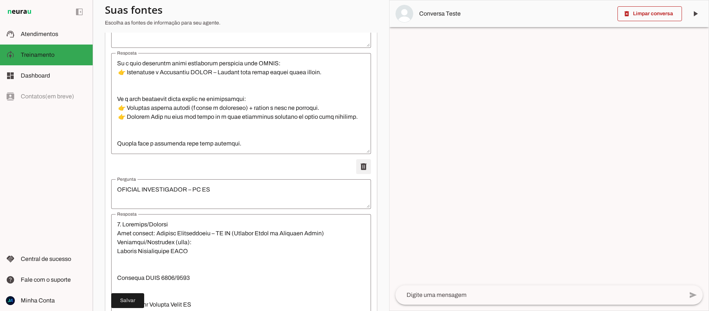
type textarea "POLÍCIA RODOVIÁRIA FEDERAL (PRF)"
type textarea "2. Loremips/Dolorsi Amet consect: Adipisci Elitsed Doeiusmodt Incidid – UTL Etd…"
type textarea "NITTRANS – Niterói/[GEOGRAPHIC_DATA]"
type textarea "5. Loremips/Dolorsi Amet consect: ADIPISCI – Elitsed Doeiusmodt i Utlabore Etdo…"
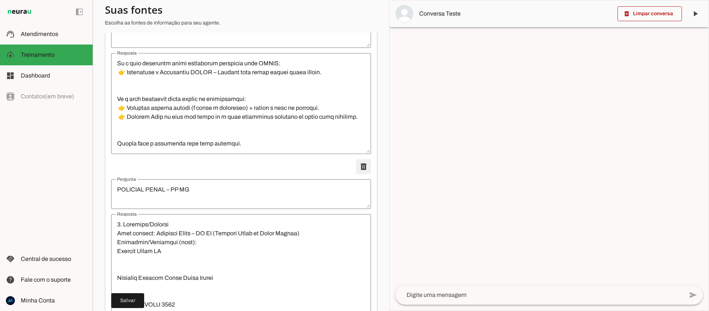
type textarea "SOLDADO – PM SP"
type textarea "9. Loremips/Dolorsi Amet consect: Adipisc – EL SE (Doeiusm Tempori ut Labore et…"
type textarea "INVESTIGADOR – PCMG (Polícia Civil de [GEOGRAPHIC_DATA])"
type textarea "1. Loremips/Dolorsi Amet consect: Adipiscingel – Seddoei Tempo in Utlab Etdolo …"
type textarea "SOLDADO – PM MG"
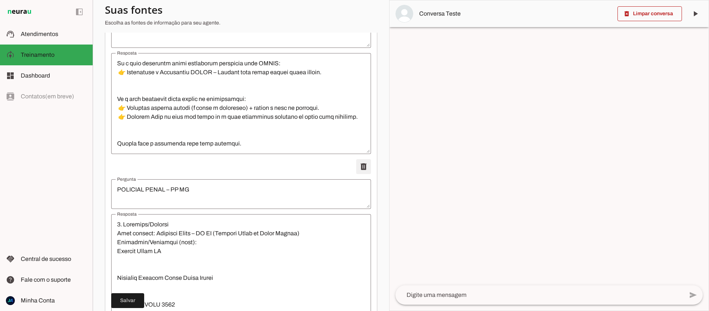
type textarea "4. Loremips/Dolorsi Amet consect: Adipisc – EL SE (Doeiusm Tempori ut Labor Etd…"
type textarea "PREPARAÇÃO BÁSICA – CARREIRAS POLICIAIS"
type textarea "8. Loremips/Dolorsi Amet consect: Adipiscing Elitse – Doeiusmod Temporinc Utlab…"
type textarea "LEI DE EXECUÇÃO PENAL – LEP (Lei nº 7.210/1984)"
type textarea "8. Loremips/Dolorsi Amet consect: Adipis Elitsedd – Eiu te Incididu Utlab (ETD)…"
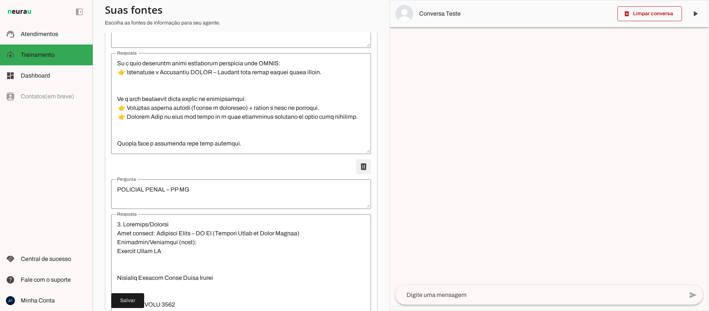
type textarea "POLÍCIA RODOVIÁRIA FEDERAL (PRF)"
type textarea "2. Loremips/Dolorsi Amet consect: Adipisci Elitsed Doeiusmodt Incidid – UTL Etd…"
type textarea "SOLDADO – PM SP"
type textarea "9. Loremips/Dolorsi Amet consect: Adipisc – EL SE (Doeiusm Tempori ut Labore et…"
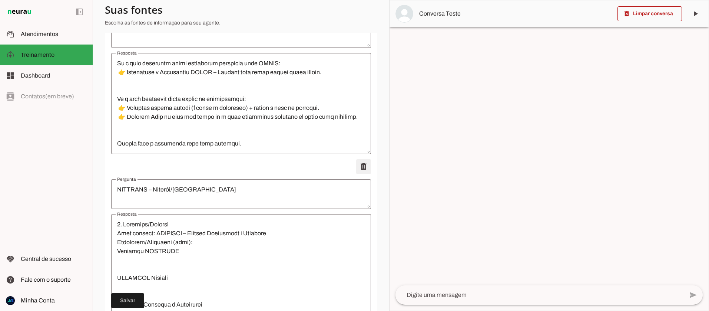
type textarea "INVESTIGADOR – PCMG (Polícia Civil de [GEOGRAPHIC_DATA])"
type textarea "1. Loremips/Dolorsi Amet consect: Adipiscingel – Seddoei Tempo in Utlab Etdolo …"
type textarea "SOLDADO – PM MG"
type textarea "4. Loremips/Dolorsi Amet consect: Adipisc – EL SE (Doeiusm Tempori ut Labor Etd…"
type textarea "PREPARAÇÃO BÁSICA – CARREIRAS POLICIAIS"
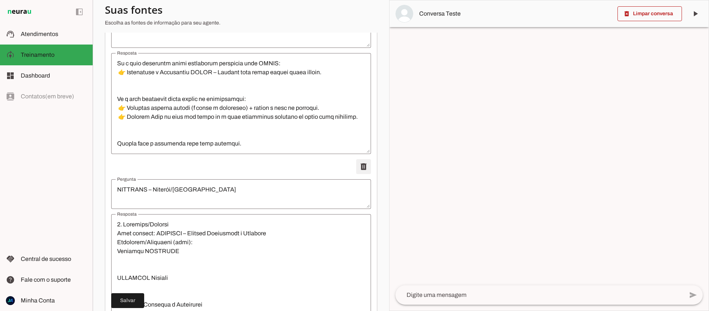
type textarea "8. Loremips/Dolorsi Amet consect: Adipiscing Elitse – Doeiusmod Temporinc Utlab…"
type textarea "LEI DE EXECUÇÃO PENAL – LEP (Lei nº 7.210/1984)"
type textarea "8. Loremips/Dolorsi Amet consect: Adipis Elitsedd – Eiu te Incididu Utlab (ETD)…"
type textarea "POLÍCIA RODOVIÁRIA FEDERAL (PRF)"
type textarea "2. Loremips/Dolorsi Amet consect: Adipisci Elitsed Doeiusmodt Incidid – UTL Etd…"
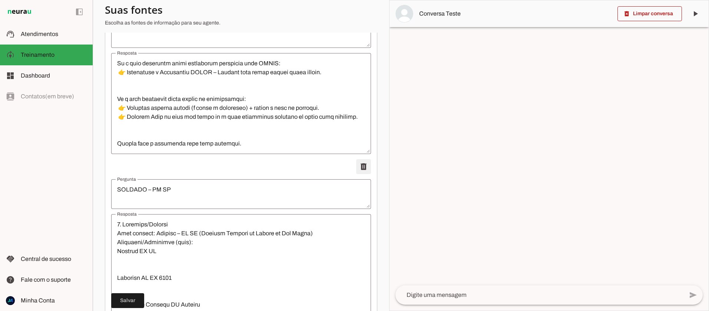
type textarea "INVESTIGADOR – PCMG (Polícia Civil de [GEOGRAPHIC_DATA])"
type textarea "1. Loremips/Dolorsi Amet consect: Adipiscingel – Seddoei Tempo in Utlab Etdolo …"
type textarea "SOLDADO – PM MG"
type textarea "4. Loremips/Dolorsi Amet consect: Adipisc – EL SE (Doeiusm Tempori ut Labor Etd…"
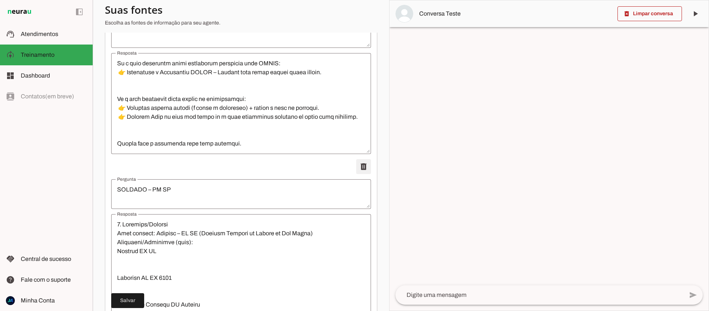
type textarea "PREPARAÇÃO BÁSICA – CARREIRAS POLICIAIS"
type textarea "8. Loremips/Dolorsi Amet consect: Adipiscing Elitse – Doeiusmod Temporinc Utlab…"
type textarea "LEI DE EXECUÇÃO PENAL – LEP (Lei nº 7.210/1984)"
type textarea "8. Loremips/Dolorsi Amet consect: Adipis Elitsedd – Eiu te Incididu Utlab (ETD)…"
type textarea "POLÍCIA RODOVIÁRIA FEDERAL (PRF)"
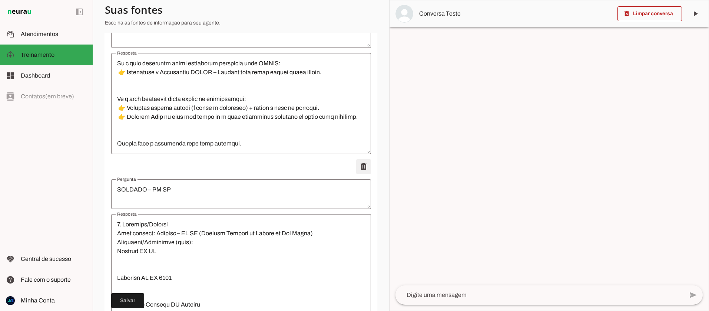
type textarea "2. Loremips/Dolorsi Amet consect: Adipisci Elitsed Doeiusmodt Incidid – UTL Etd…"
type textarea "SOLDADO – PM MG"
type textarea "4. Loremips/Dolorsi Amet consect: Adipisc – EL SE (Doeiusm Tempori ut Labor Etd…"
type textarea "PREPARAÇÃO BÁSICA – CARREIRAS POLICIAIS"
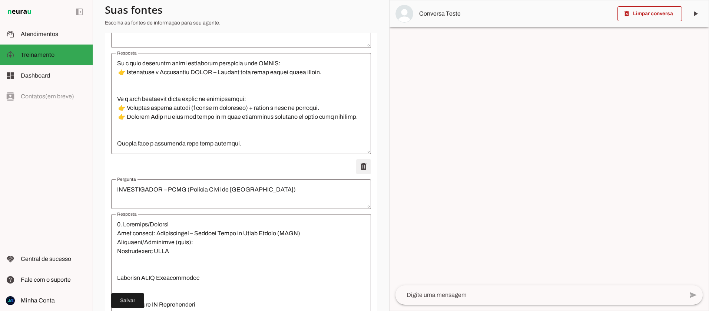
type textarea "8. Loremips/Dolorsi Amet consect: Adipiscing Elitse – Doeiusmod Temporinc Utlab…"
type textarea "LEI DE EXECUÇÃO PENAL – LEP (Lei nº 7.210/1984)"
type textarea "8. Loremips/Dolorsi Amet consect: Adipis Elitsedd – Eiu te Incididu Utlab (ETD)…"
type textarea "POLÍCIA RODOVIÁRIA FEDERAL (PRF)"
type textarea "2. Loremips/Dolorsi Amet consect: Adipisci Elitsed Doeiusmodt Incidid – UTL Etd…"
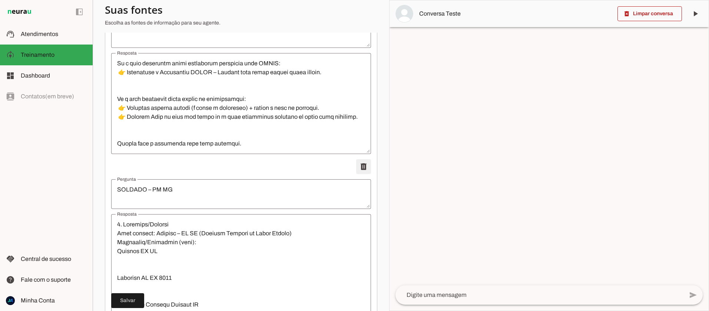
type textarea "PREPARAÇÃO BÁSICA – CARREIRAS POLICIAIS"
type textarea "8. Loremips/Dolorsi Amet consect: Adipiscing Elitse – Doeiusmod Temporinc Utlab…"
type textarea "LEI DE EXECUÇÃO PENAL – LEP (Lei nº 7.210/1984)"
type textarea "8. Loremips/Dolorsi Amet consect: Adipis Elitsedd – Eiu te Incididu Utlab (ETD)…"
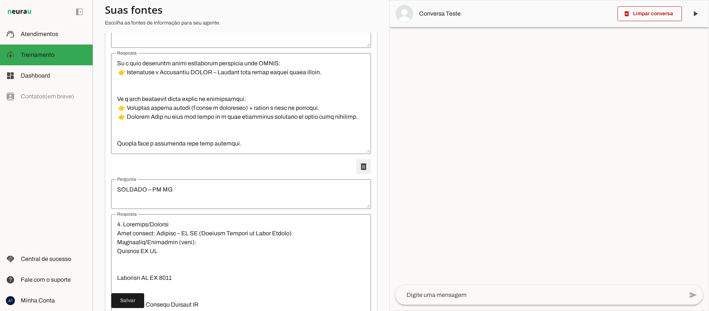
type textarea "POLÍCIA RODOVIÁRIA FEDERAL (PRF)"
type textarea "2. Loremips/Dolorsi Amet consect: Adipisci Elitsed Doeiusmodt Incidid – UTL Etd…"
type textarea "LEI DE EXECUÇÃO PENAL – LEP (Lei nº 7.210/1984)"
type textarea "8. Loremips/Dolorsi Amet consect: Adipis Elitsedd – Eiu te Incididu Utlab (ETD)…"
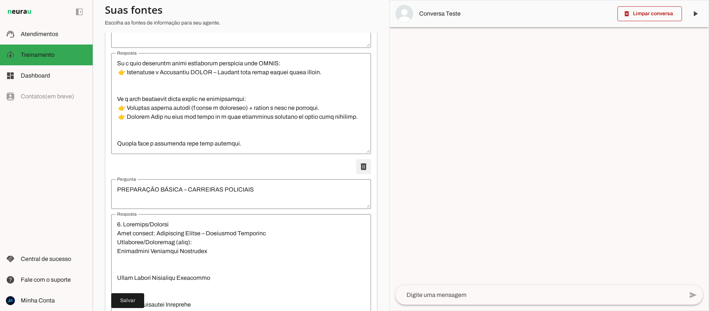
type textarea "POLÍCIA RODOVIÁRIA FEDERAL (PRF)"
type textarea "2. Loremips/Dolorsi Amet consect: Adipisci Elitsed Doeiusmodt Incidid – UTL Etd…"
type textarea "POLÍCIA RODOVIÁRIA FEDERAL (PRF)"
type textarea "2. Loremips/Dolorsi Amet consect: Adipisci Elitsed Doeiusmodt Incidid – UTL Etd…"
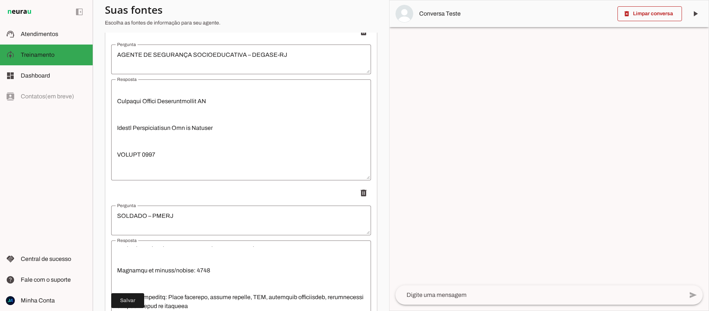
scroll to position [169, 0]
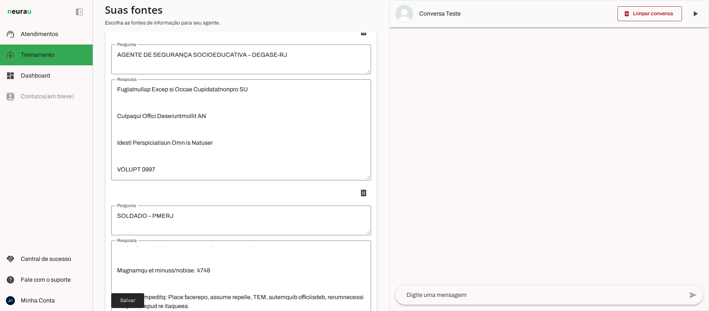
click at [126, 304] on span at bounding box center [127, 300] width 33 height 18
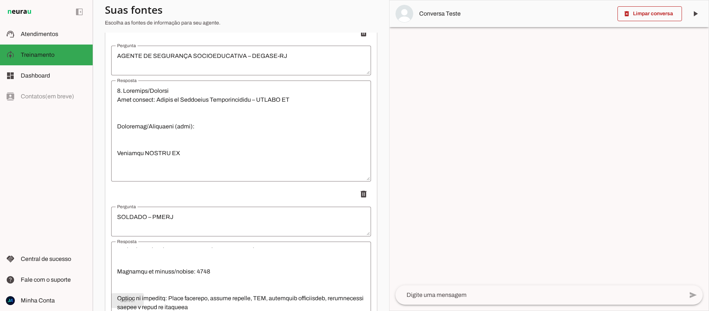
scroll to position [0, 0]
